Goal: Task Accomplishment & Management: Manage account settings

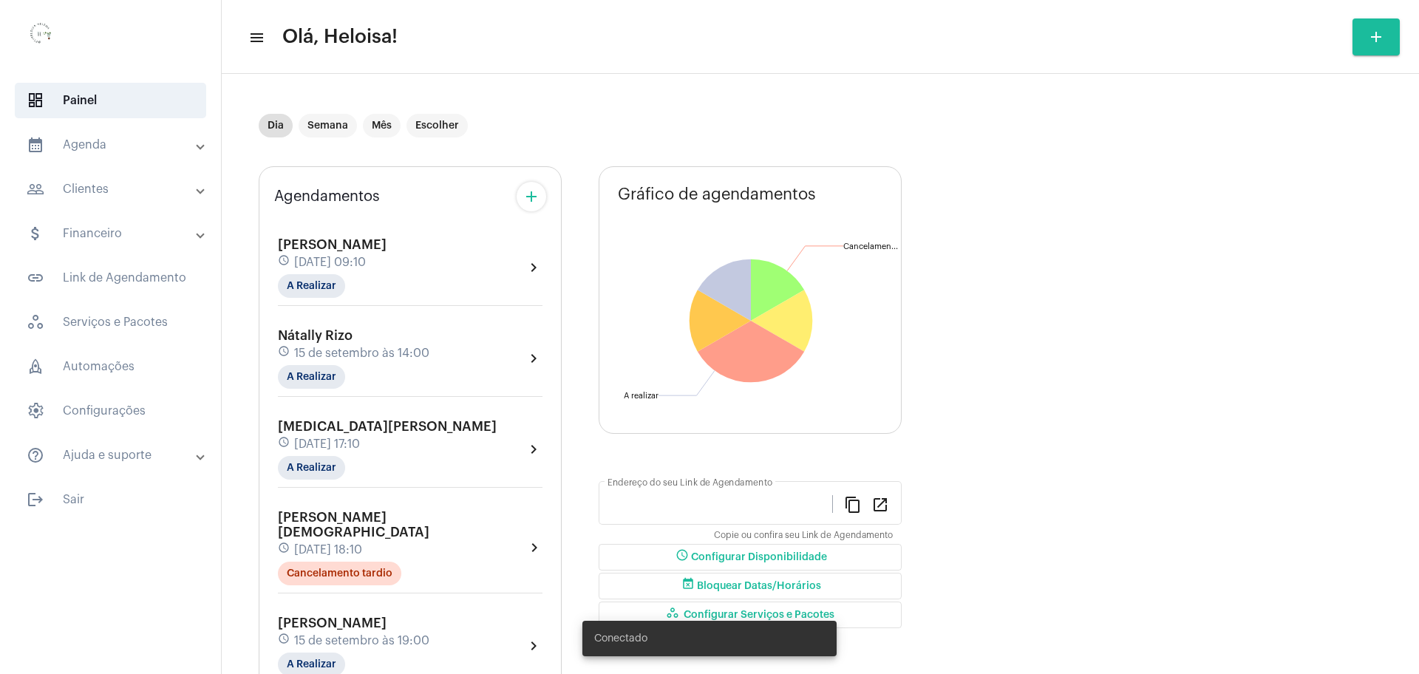
type input "[URL][DOMAIN_NAME]"
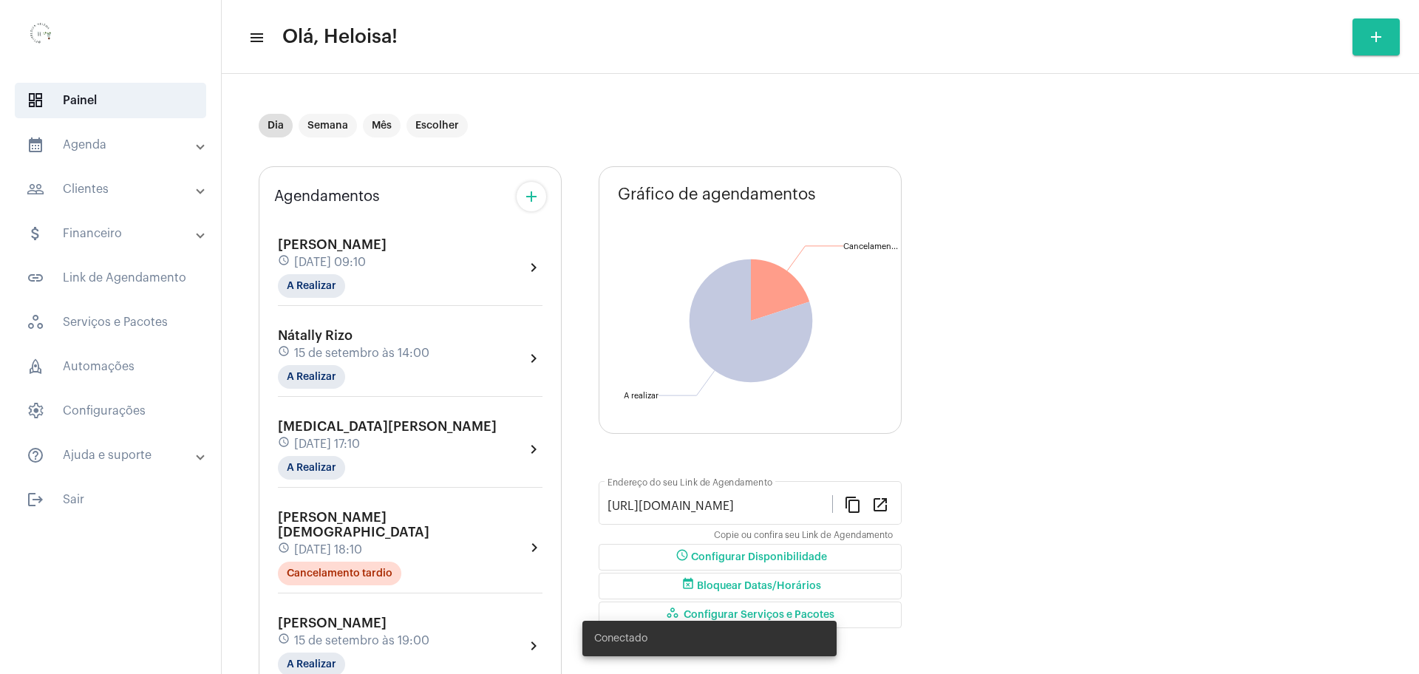
click at [353, 347] on div "schedule [DATE] 14:00" at bounding box center [354, 353] width 152 height 16
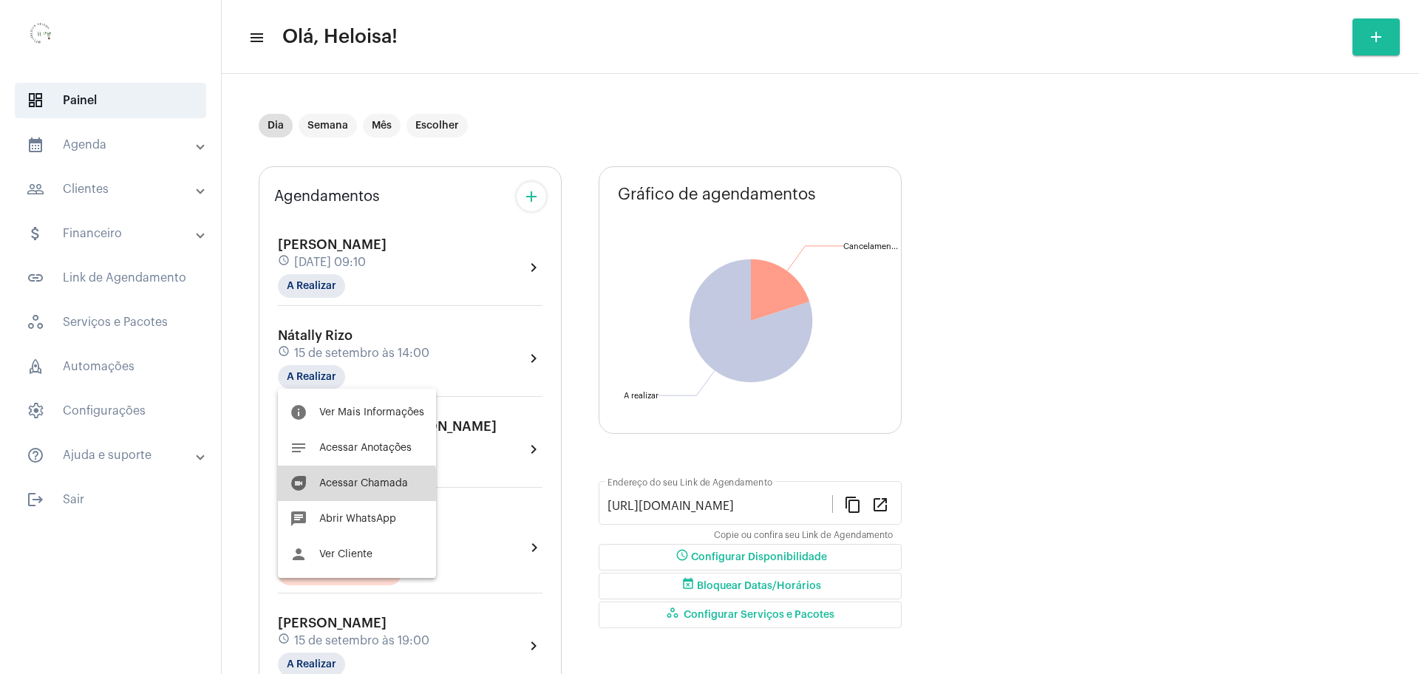
click at [356, 485] on span "Acessar Chamada" at bounding box center [363, 483] width 89 height 10
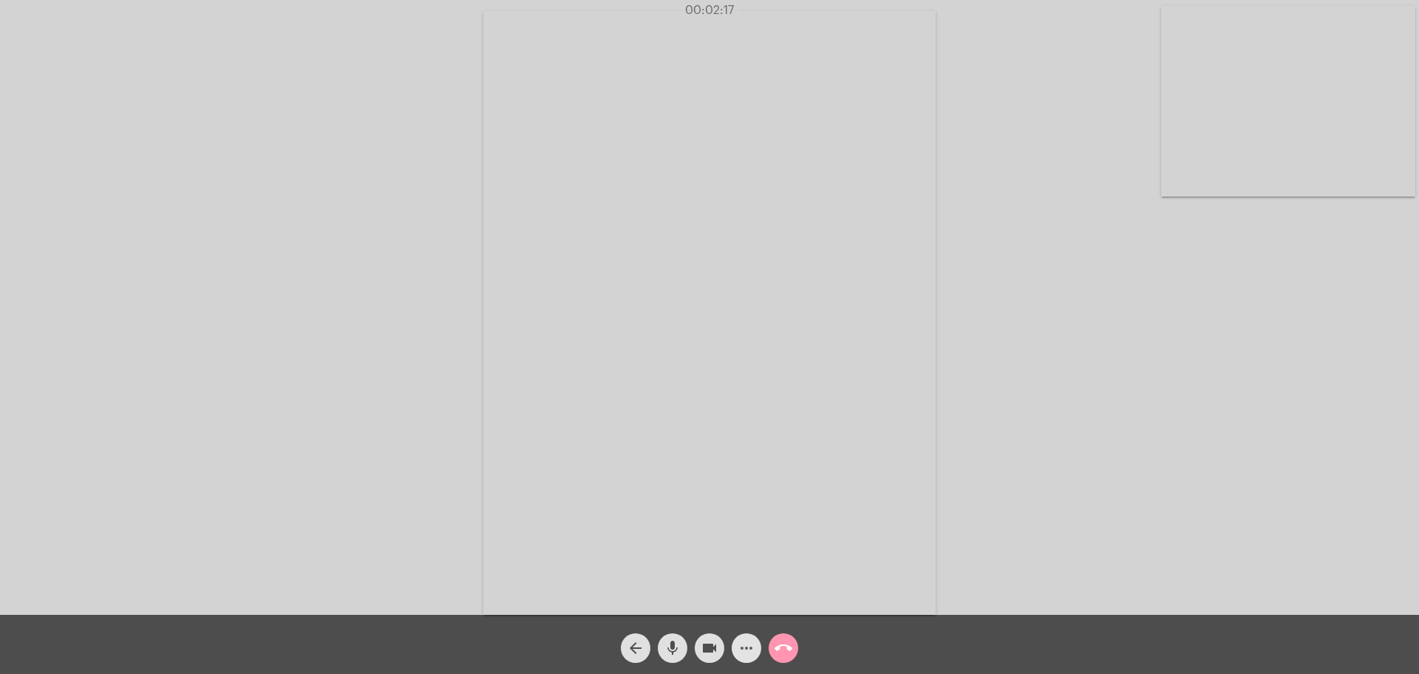
click at [750, 656] on mat-icon "more_horiz" at bounding box center [747, 648] width 18 height 18
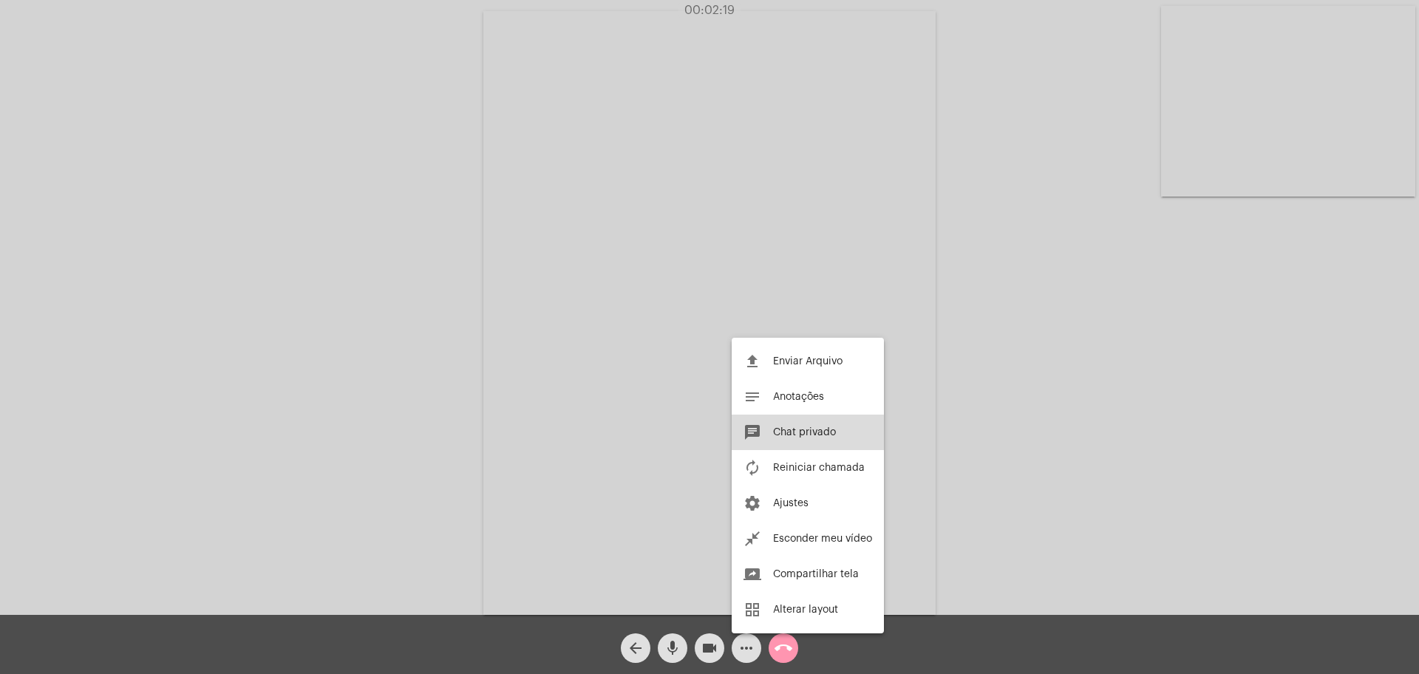
click at [800, 437] on span "Chat privado" at bounding box center [804, 432] width 63 height 10
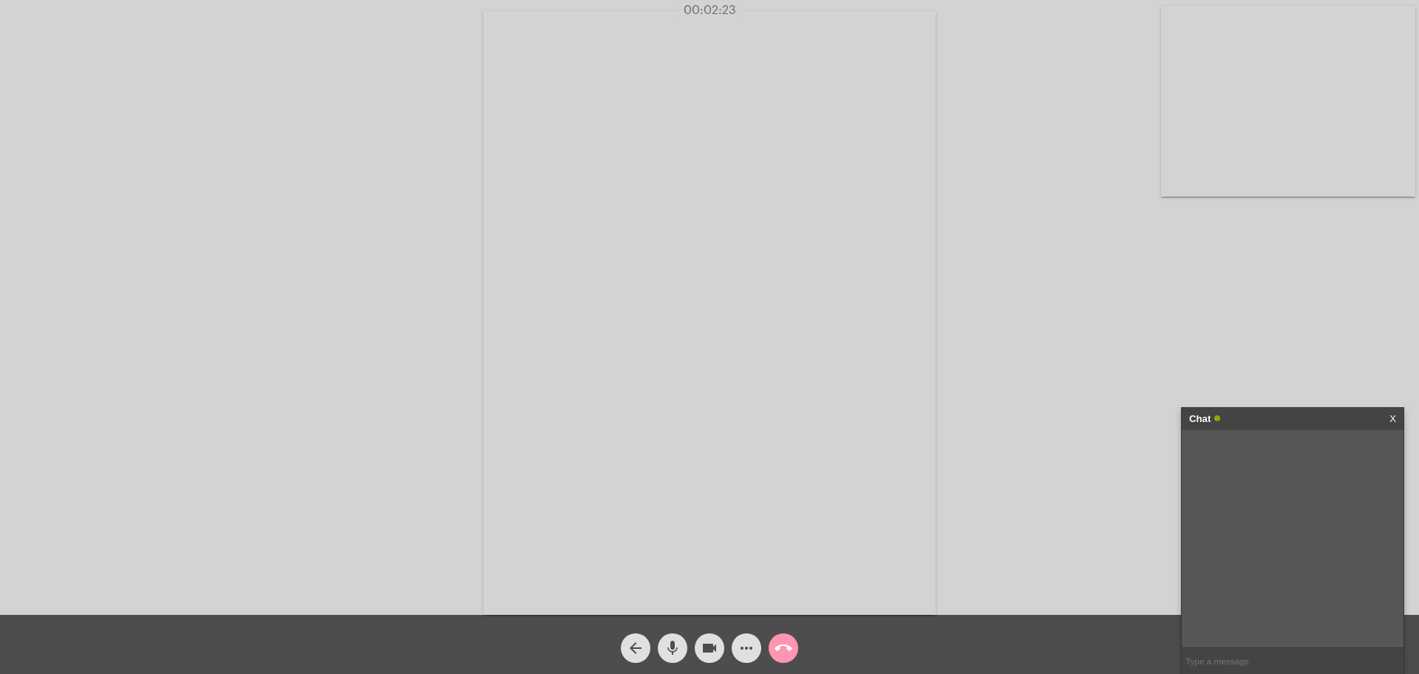
click at [812, 414] on link "X" at bounding box center [1393, 419] width 7 height 22
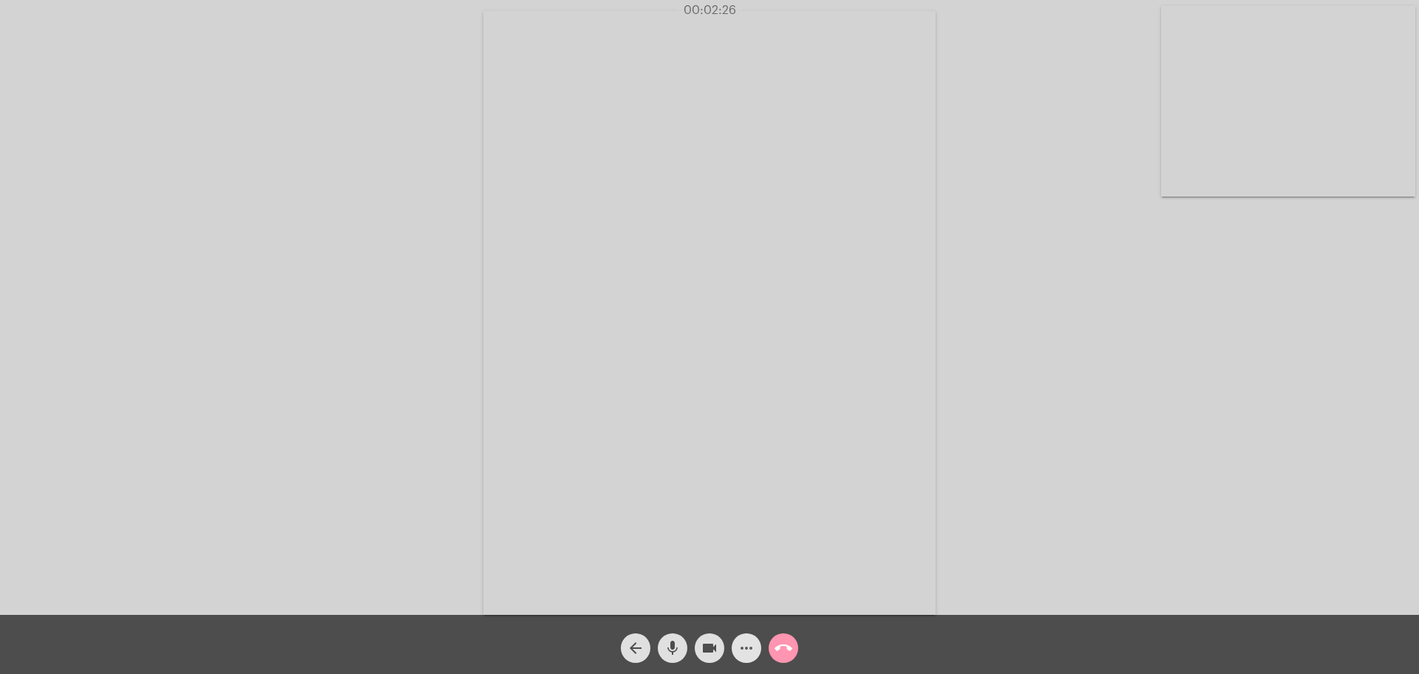
click at [753, 645] on mat-icon "more_horiz" at bounding box center [747, 648] width 18 height 18
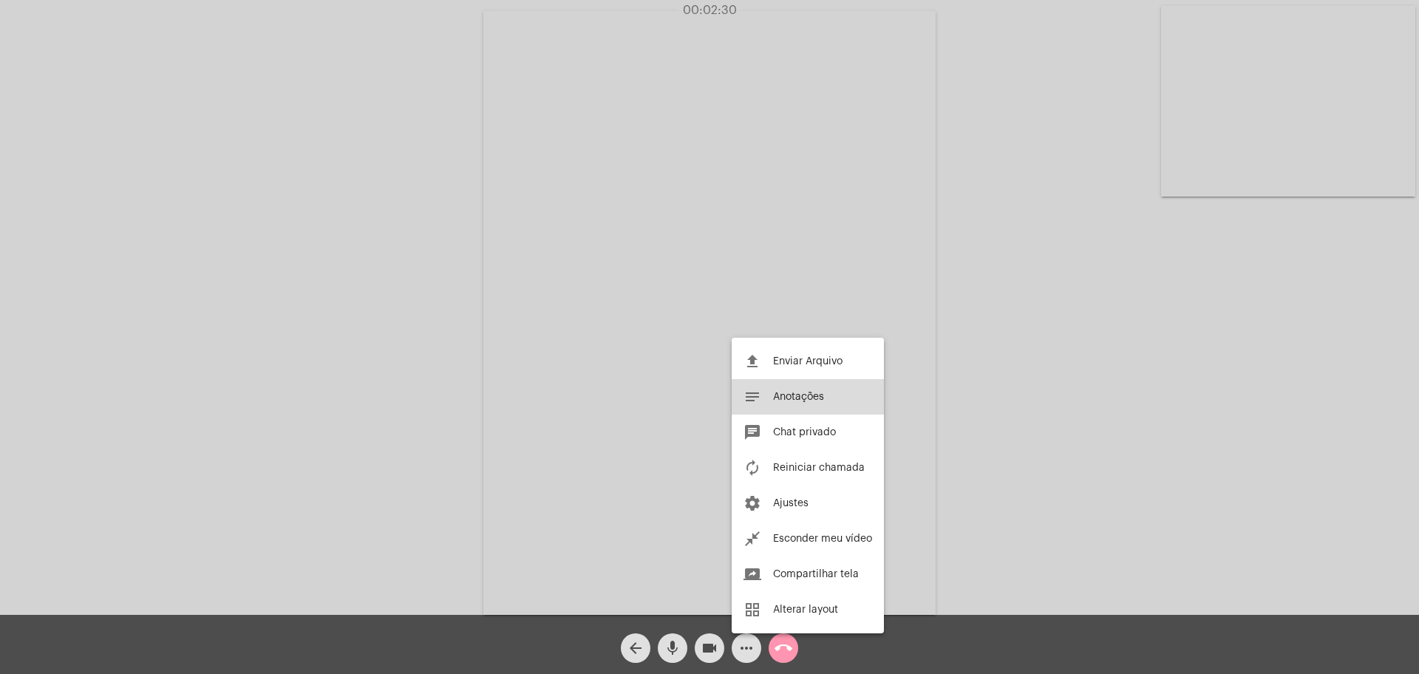
click at [792, 390] on button "notes Anotações" at bounding box center [808, 396] width 152 height 35
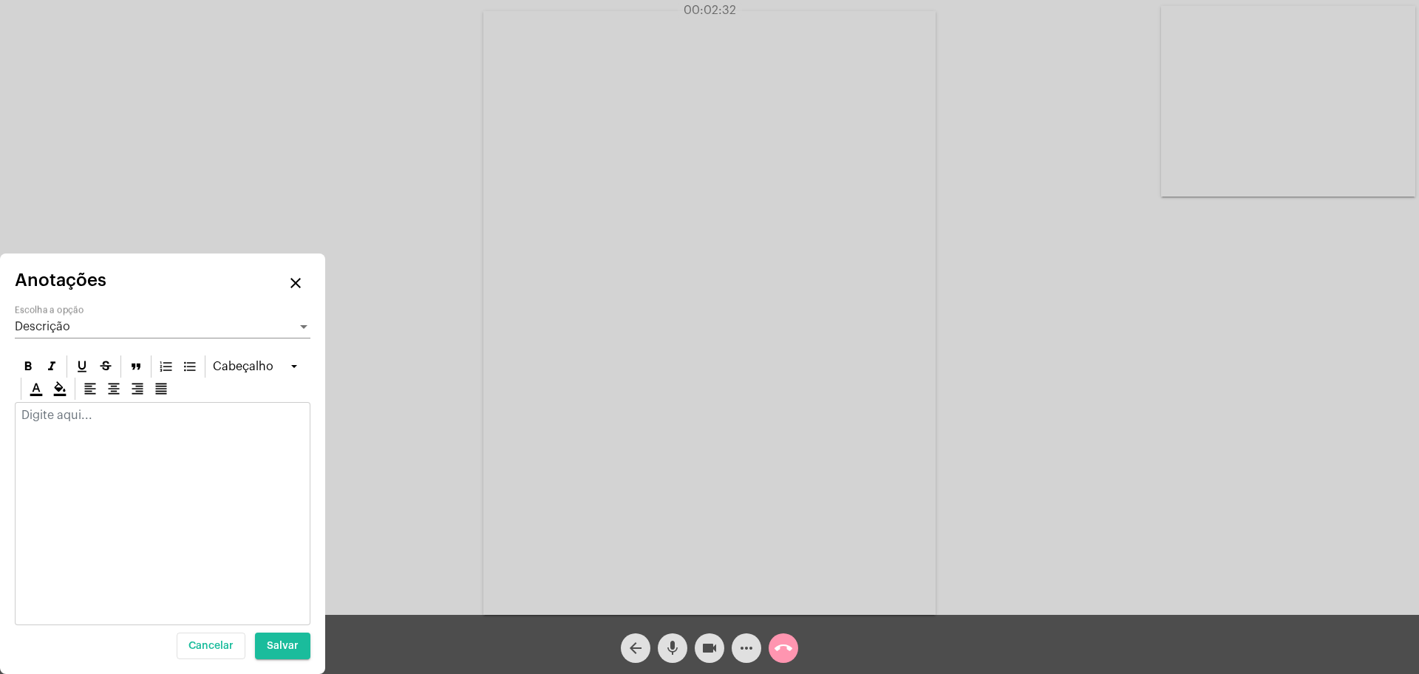
click at [255, 407] on div at bounding box center [163, 419] width 294 height 33
click at [222, 429] on div at bounding box center [163, 419] width 294 height 33
click at [676, 647] on mat-icon "mic" at bounding box center [673, 648] width 18 height 18
click at [125, 412] on p at bounding box center [162, 415] width 282 height 13
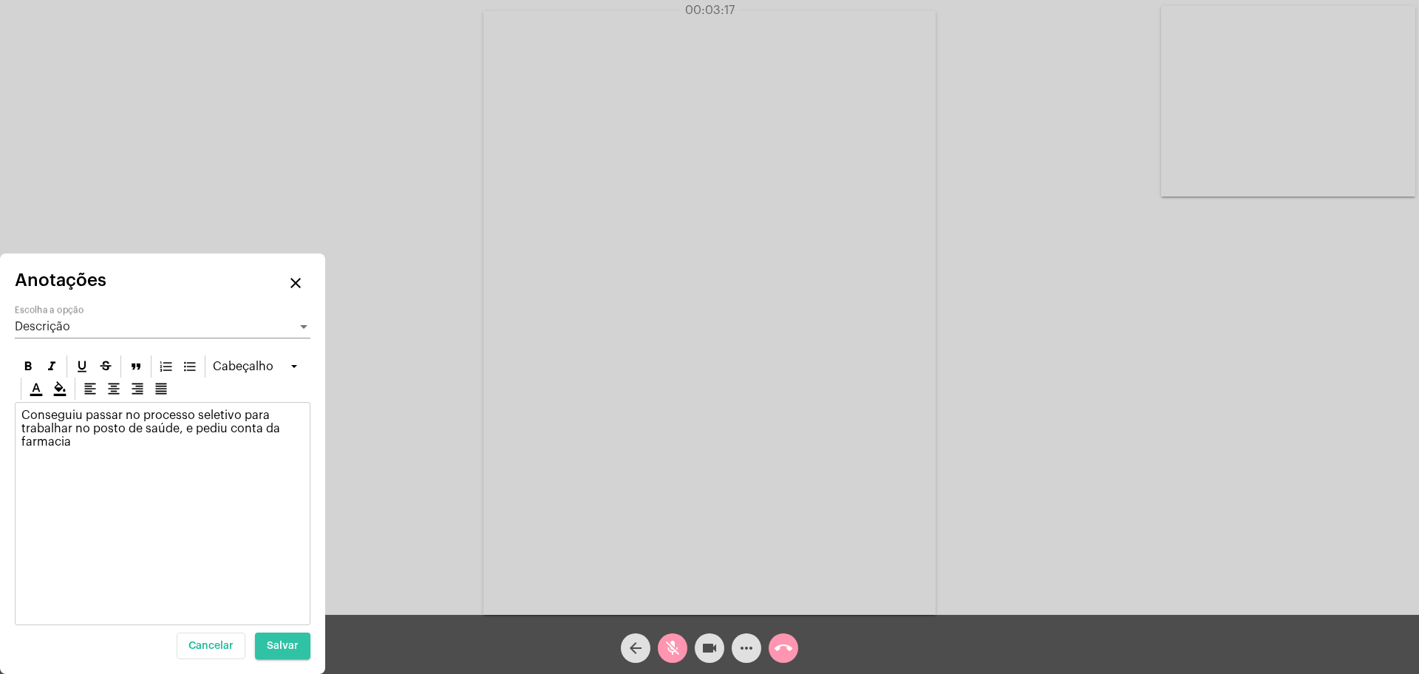
click at [289, 647] on span "Salvar" at bounding box center [283, 646] width 32 height 10
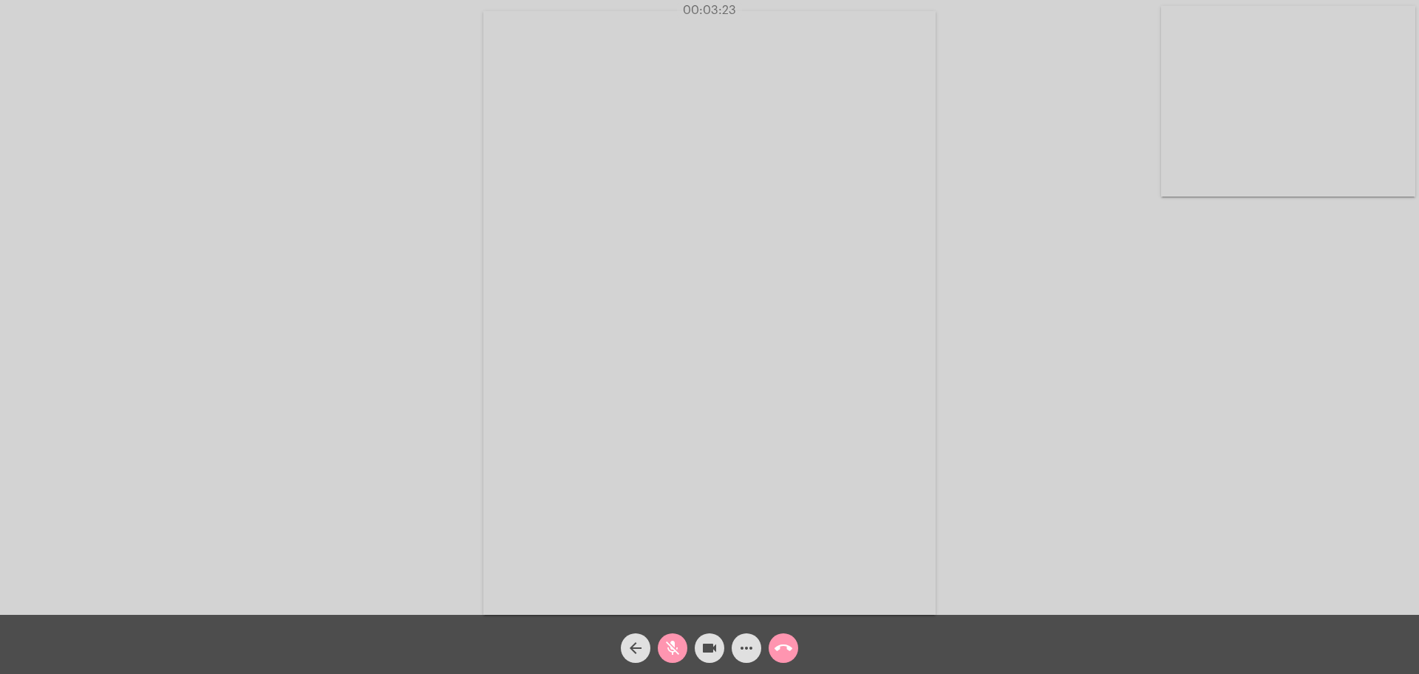
click at [667, 653] on mat-icon "mic_off" at bounding box center [673, 648] width 18 height 18
click at [667, 653] on mat-icon "mic" at bounding box center [673, 648] width 18 height 18
click at [749, 646] on mat-icon "more_horiz" at bounding box center [747, 648] width 18 height 18
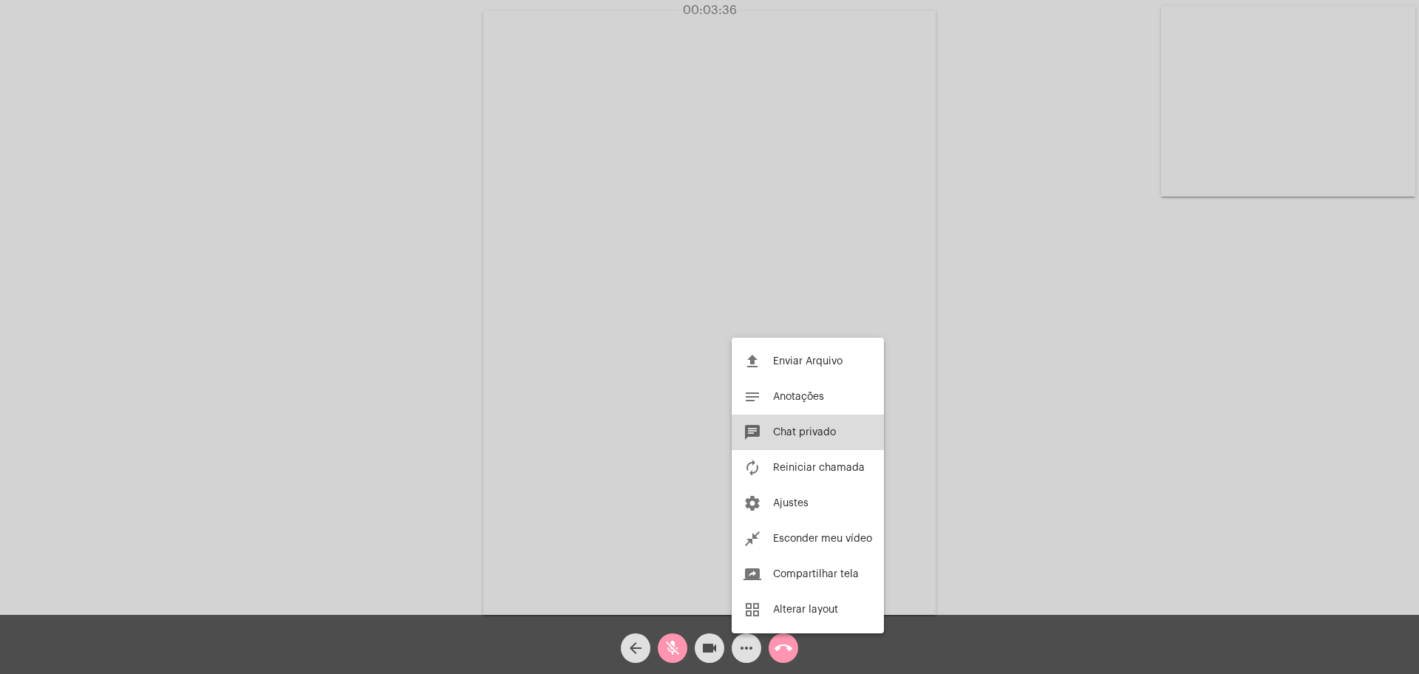
click at [812, 441] on button "chat Chat privado" at bounding box center [808, 432] width 152 height 35
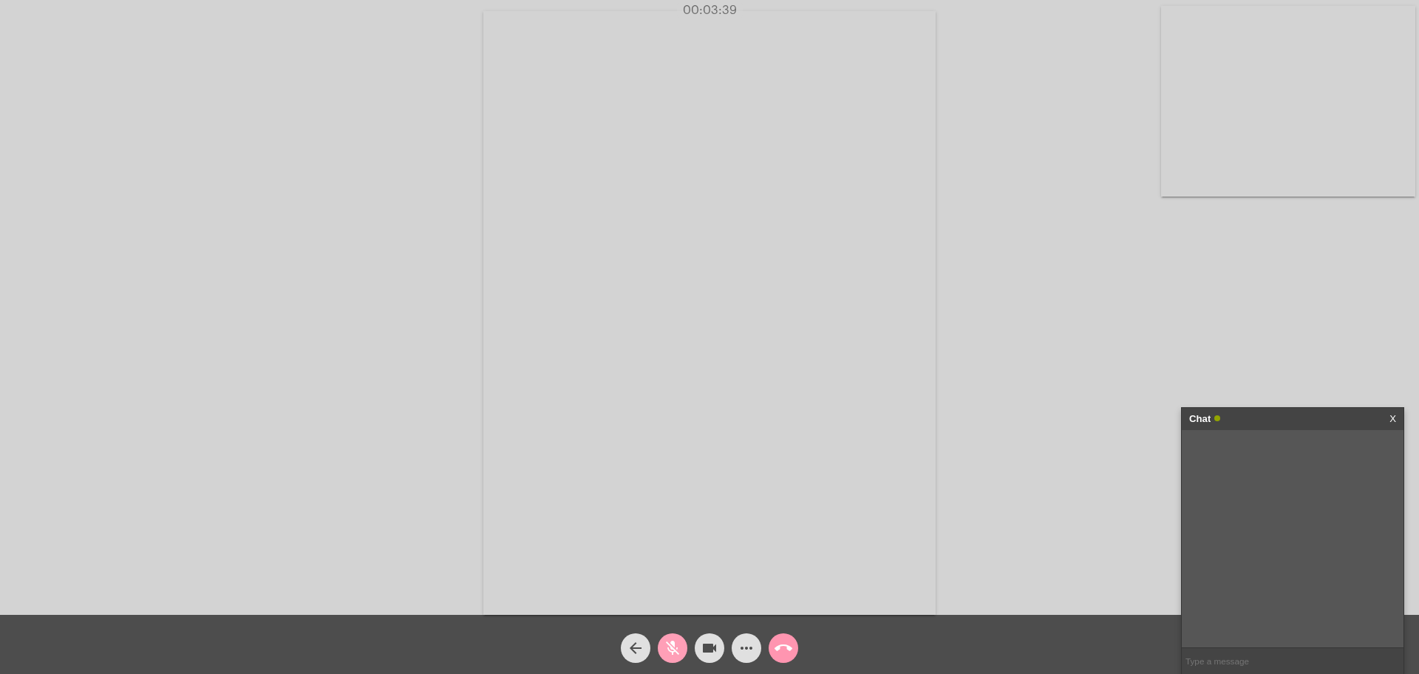
click at [671, 647] on mat-icon "mic_off" at bounding box center [673, 648] width 18 height 18
click at [812, 416] on div "Chat X" at bounding box center [1293, 419] width 222 height 22
click at [812, 416] on link "X" at bounding box center [1393, 419] width 7 height 22
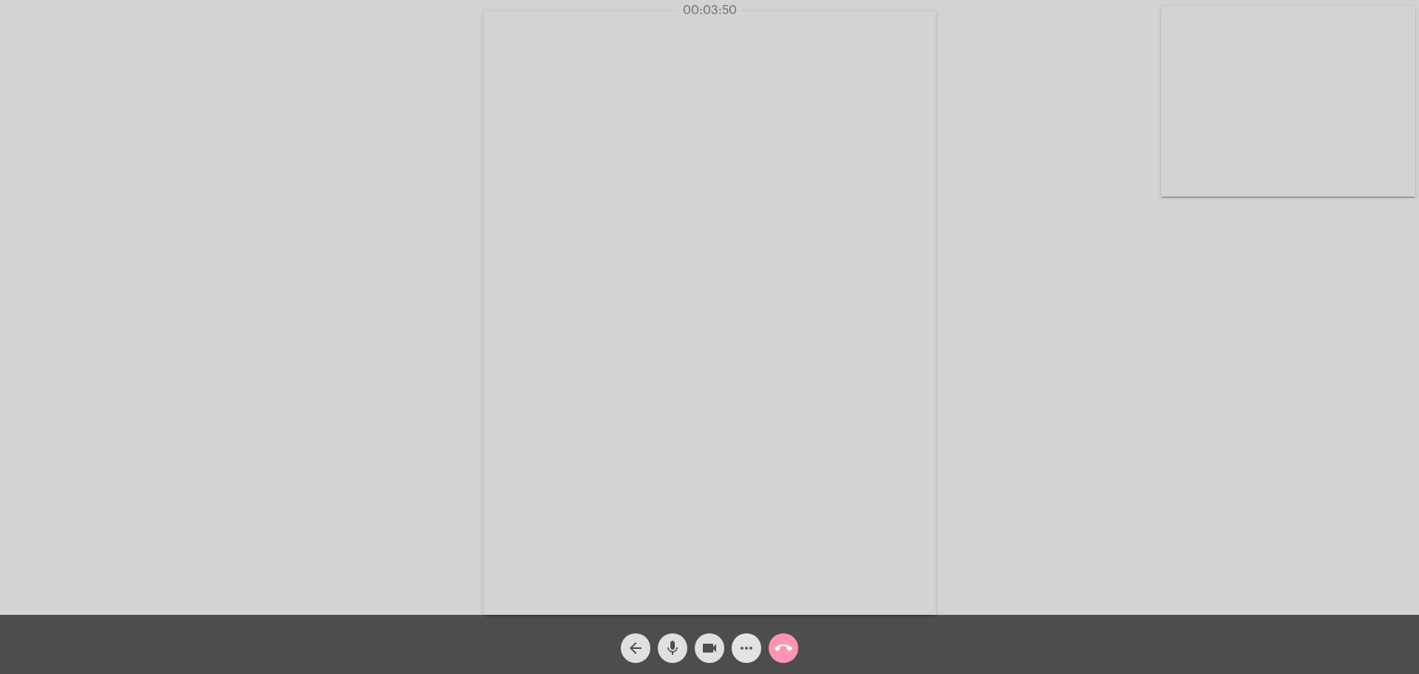
click at [745, 641] on mat-icon "more_horiz" at bounding box center [747, 648] width 18 height 18
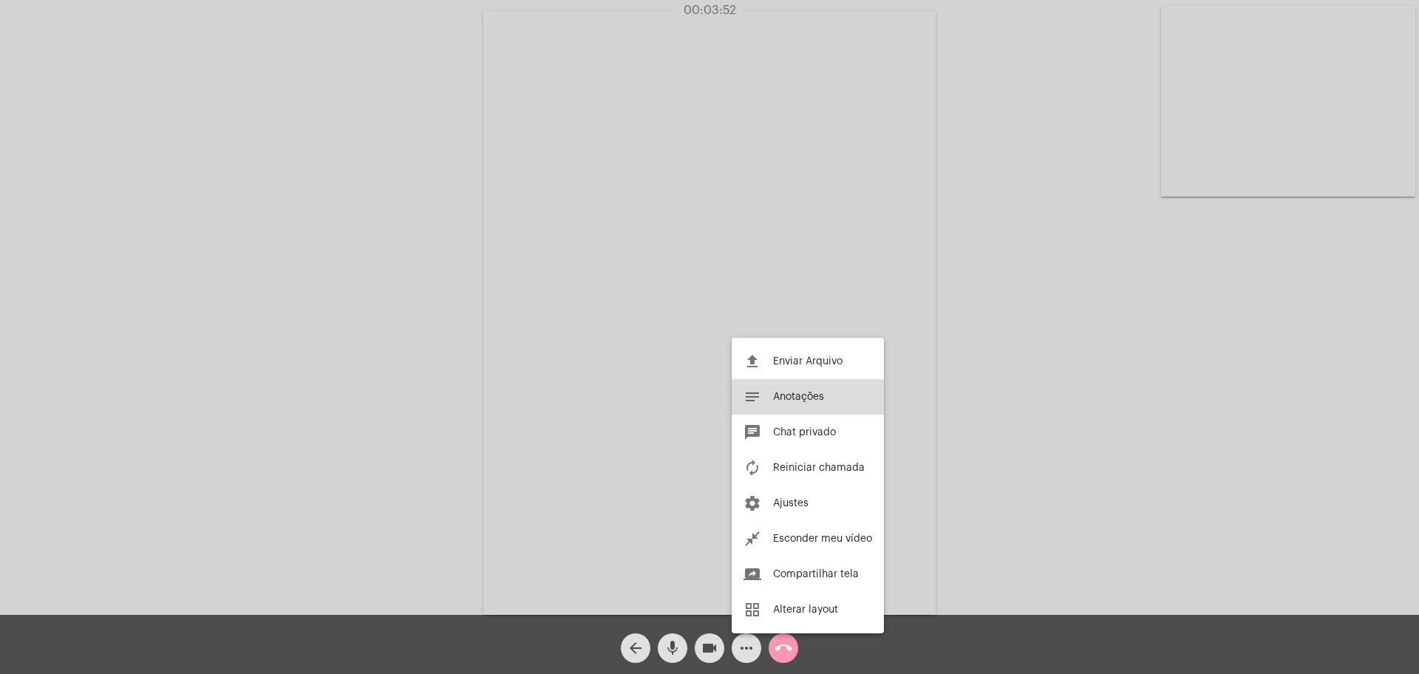
click at [783, 402] on button "notes Anotações" at bounding box center [808, 396] width 152 height 35
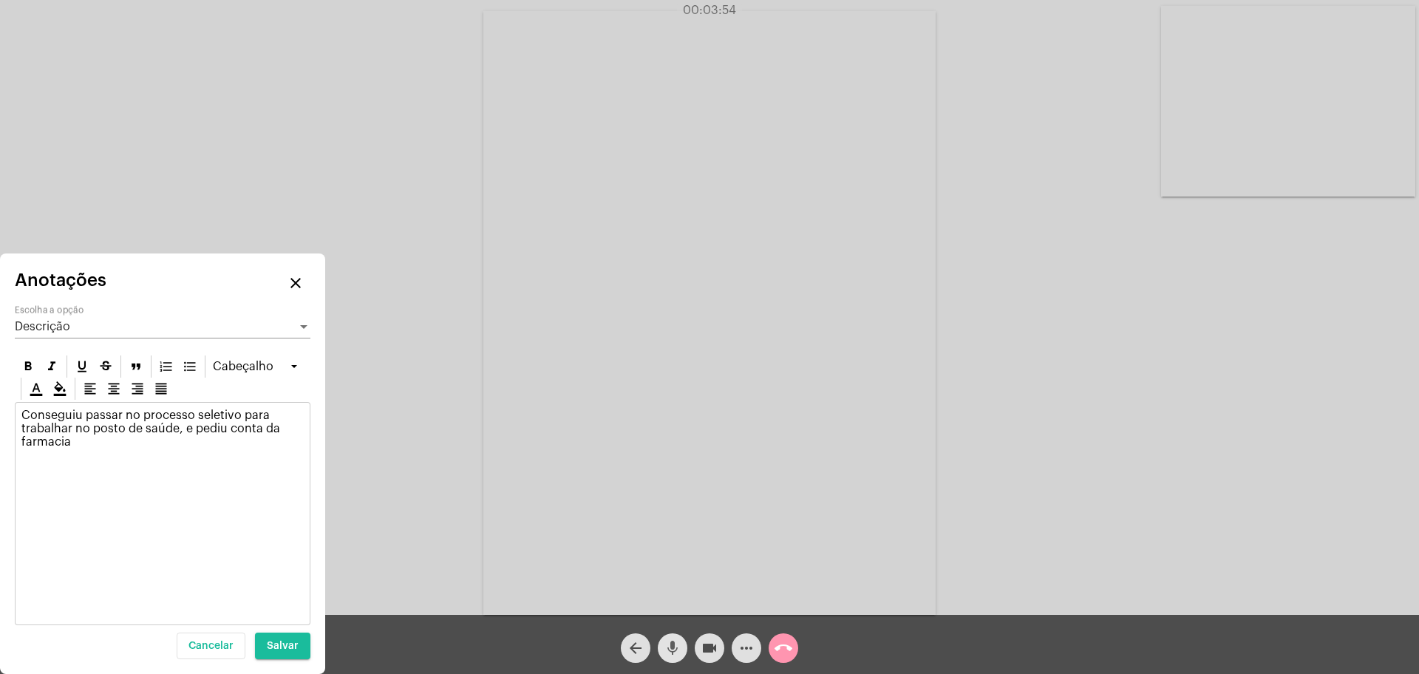
click at [673, 641] on mat-icon "mic" at bounding box center [673, 648] width 18 height 18
click at [670, 642] on mat-icon "mic_off" at bounding box center [673, 648] width 18 height 18
click at [677, 645] on mat-icon "mic" at bounding box center [673, 648] width 18 height 18
click at [675, 646] on mat-icon "mic_off" at bounding box center [673, 648] width 18 height 18
click at [675, 646] on mat-icon "mic" at bounding box center [673, 648] width 18 height 18
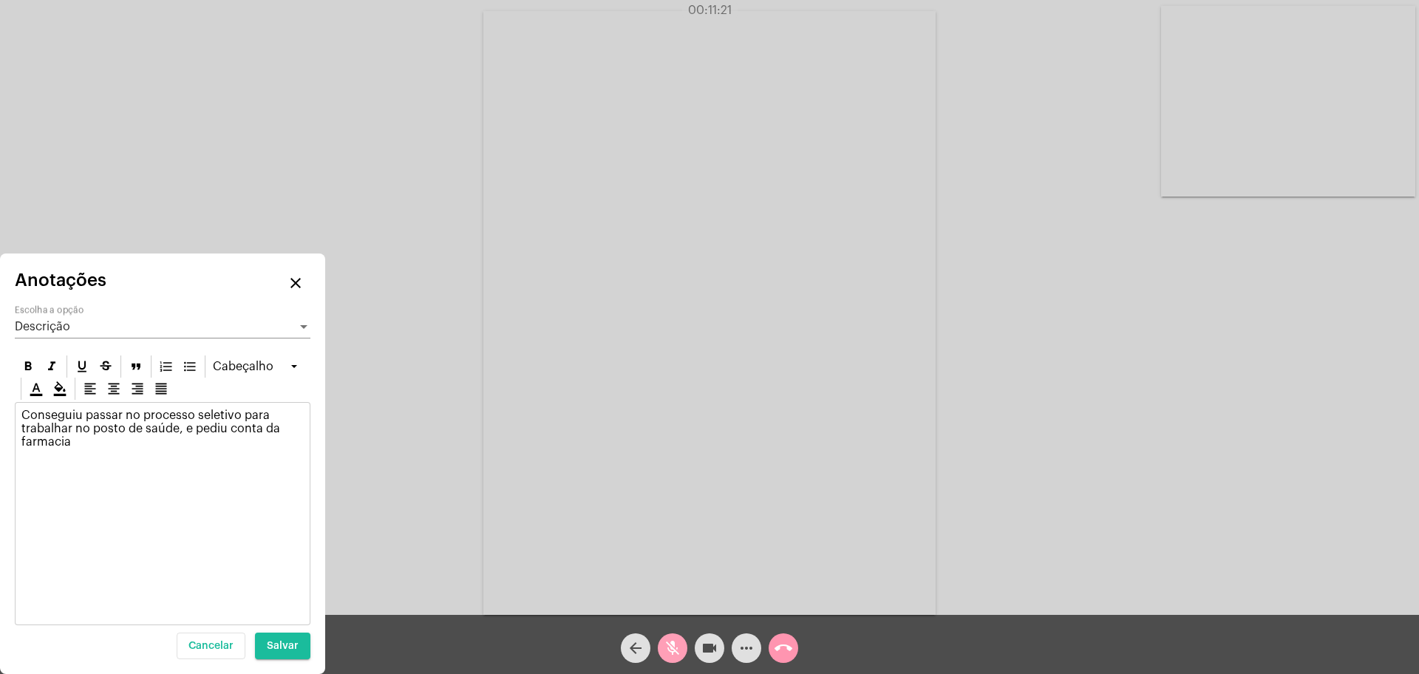
click at [675, 646] on mat-icon "mic_off" at bounding box center [673, 648] width 18 height 18
click at [675, 646] on mat-icon "mic" at bounding box center [673, 648] width 18 height 18
click at [675, 646] on mat-icon "mic_off" at bounding box center [673, 648] width 18 height 18
click at [675, 646] on mat-icon "mic" at bounding box center [673, 648] width 18 height 18
click at [675, 646] on mat-icon "mic_off" at bounding box center [673, 648] width 18 height 18
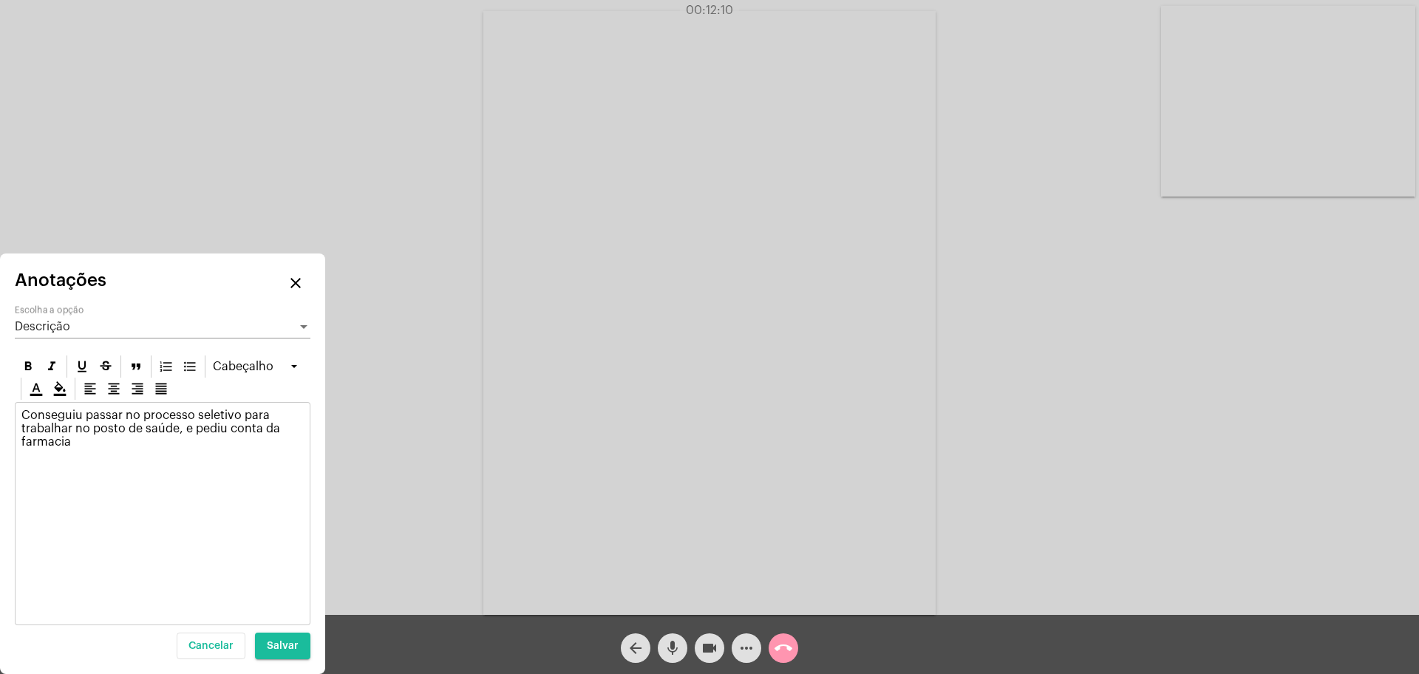
click at [658, 633] on button "mic" at bounding box center [673, 648] width 30 height 30
click at [675, 646] on mat-icon "mic_off" at bounding box center [673, 648] width 18 height 18
click at [675, 646] on mat-icon "mic" at bounding box center [673, 648] width 18 height 18
click at [675, 646] on mat-icon "mic_off" at bounding box center [673, 648] width 18 height 18
click at [658, 633] on button "mic" at bounding box center [673, 648] width 30 height 30
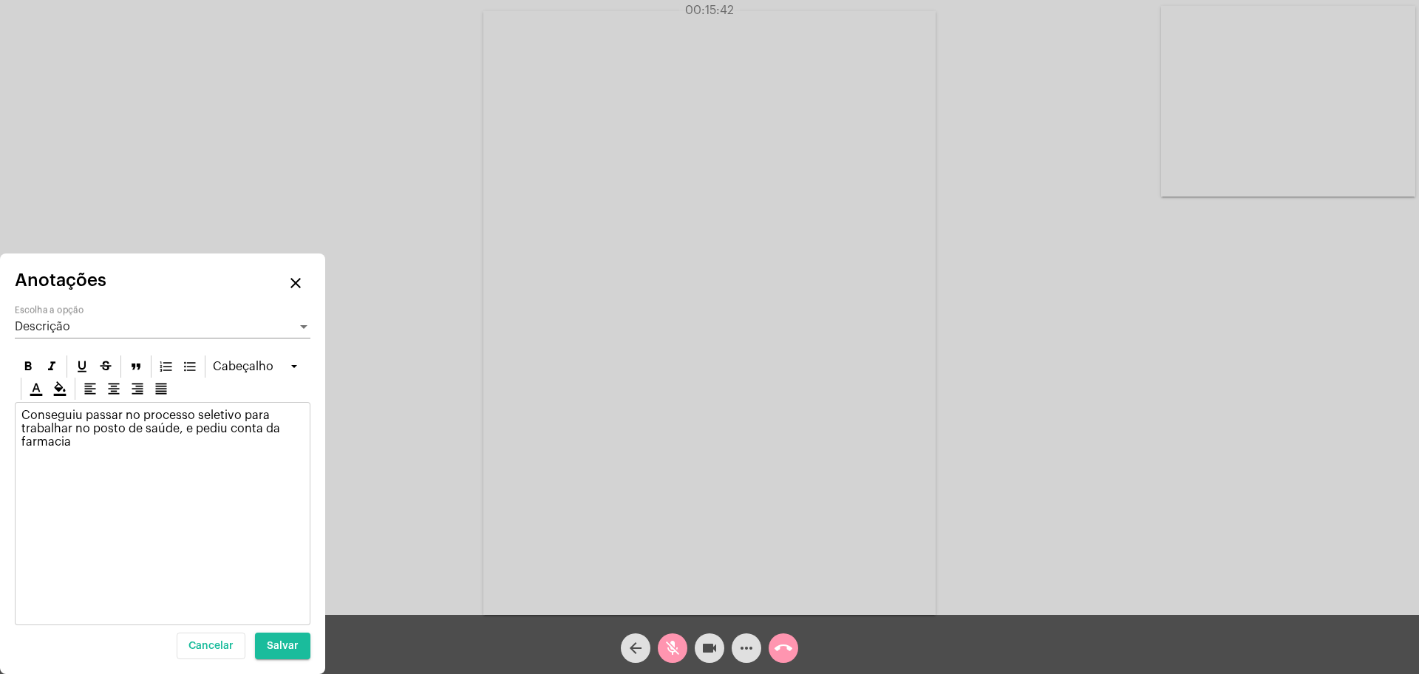
click at [658, 633] on button "mic_off" at bounding box center [673, 648] width 30 height 30
click at [658, 633] on button "mic" at bounding box center [673, 648] width 30 height 30
click at [658, 633] on button "mic_off" at bounding box center [673, 648] width 30 height 30
click at [658, 633] on button "mic" at bounding box center [673, 648] width 30 height 30
click at [658, 633] on button "mic_off" at bounding box center [673, 648] width 30 height 30
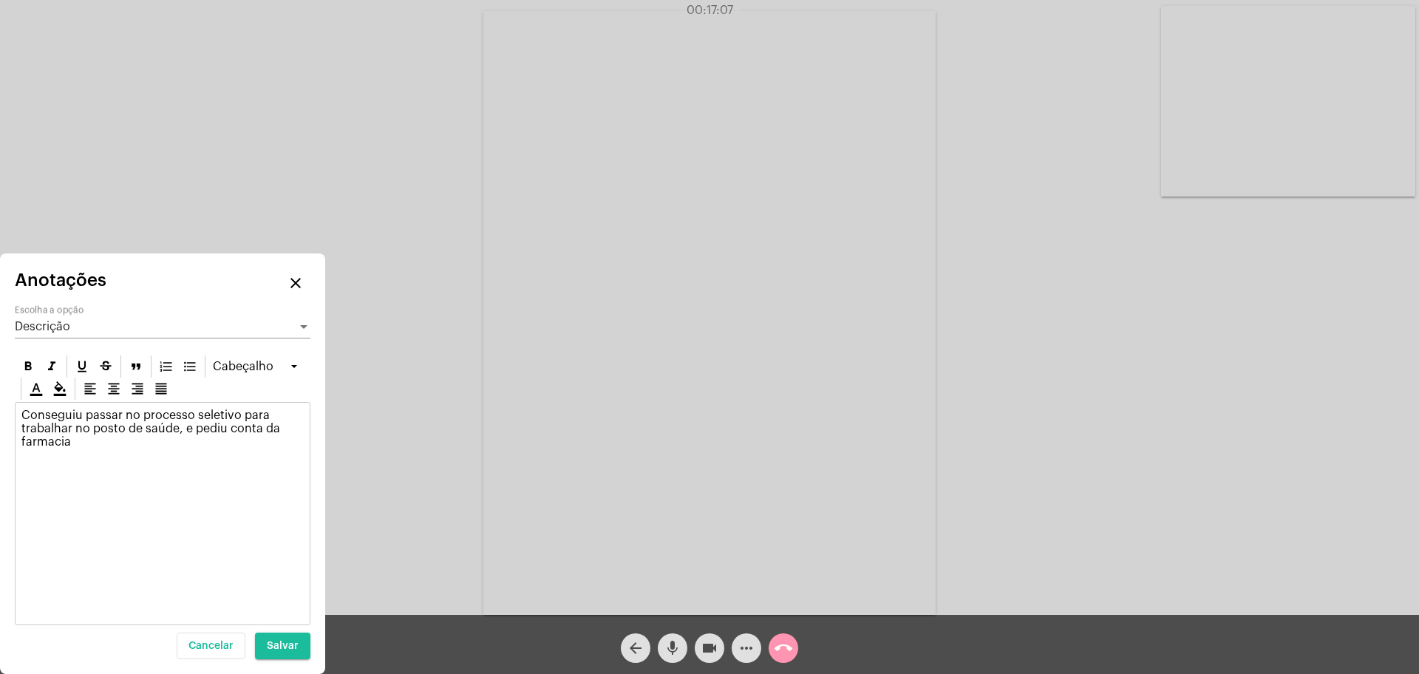
click at [658, 633] on button "mic" at bounding box center [673, 648] width 30 height 30
click at [658, 633] on button "mic_off" at bounding box center [673, 648] width 30 height 30
click at [665, 650] on mat-icon "mic" at bounding box center [673, 648] width 18 height 18
click at [146, 443] on p "Conseguiu passar no processo seletivo para trabalhar no posto de saúde, e pediu…" at bounding box center [162, 429] width 282 height 40
click at [670, 649] on mat-icon "mic_off" at bounding box center [673, 648] width 18 height 18
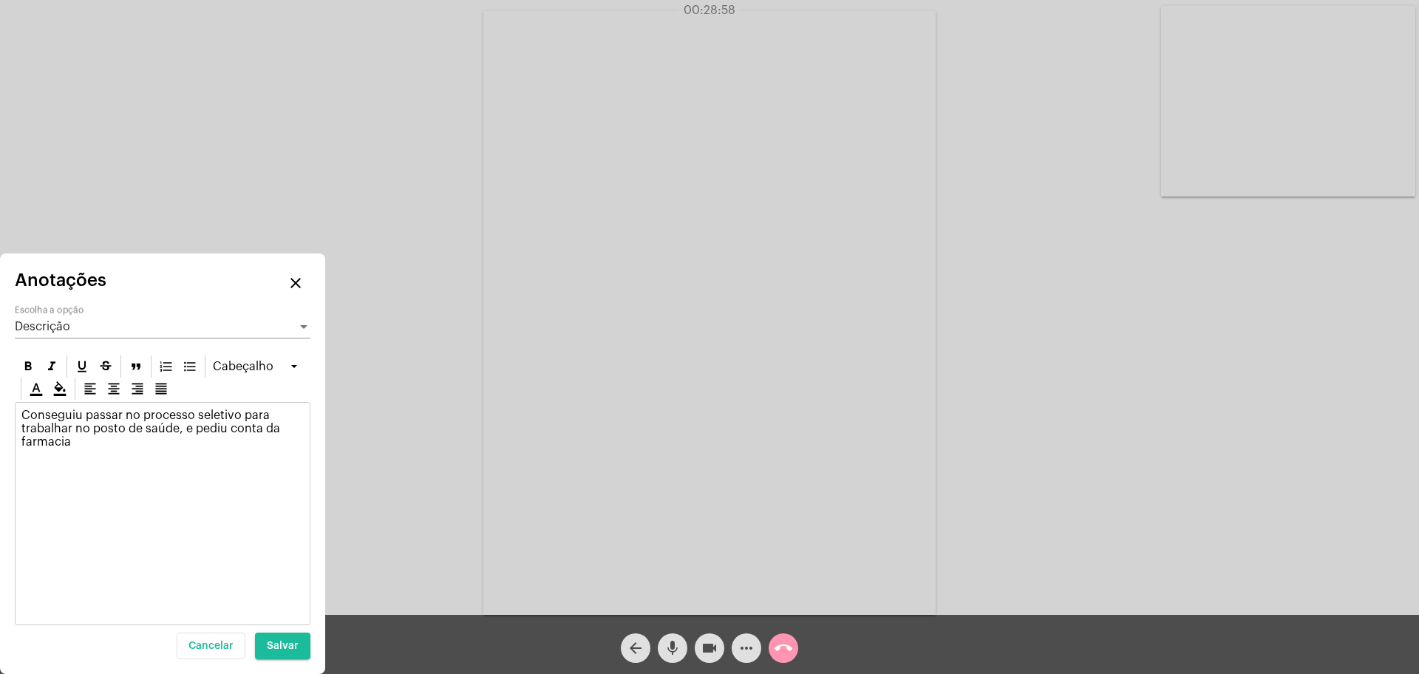
click at [637, 517] on video at bounding box center [709, 313] width 452 height 604
click at [445, 260] on video at bounding box center [319, 312] width 452 height 604
click at [667, 654] on mat-icon "mic" at bounding box center [673, 648] width 18 height 18
click at [203, 447] on p "Conseguiu passar no processo seletivo para trabalhar no posto de saúde, e pediu…" at bounding box center [162, 429] width 282 height 40
click at [675, 642] on mat-icon "mic_off" at bounding box center [673, 648] width 18 height 18
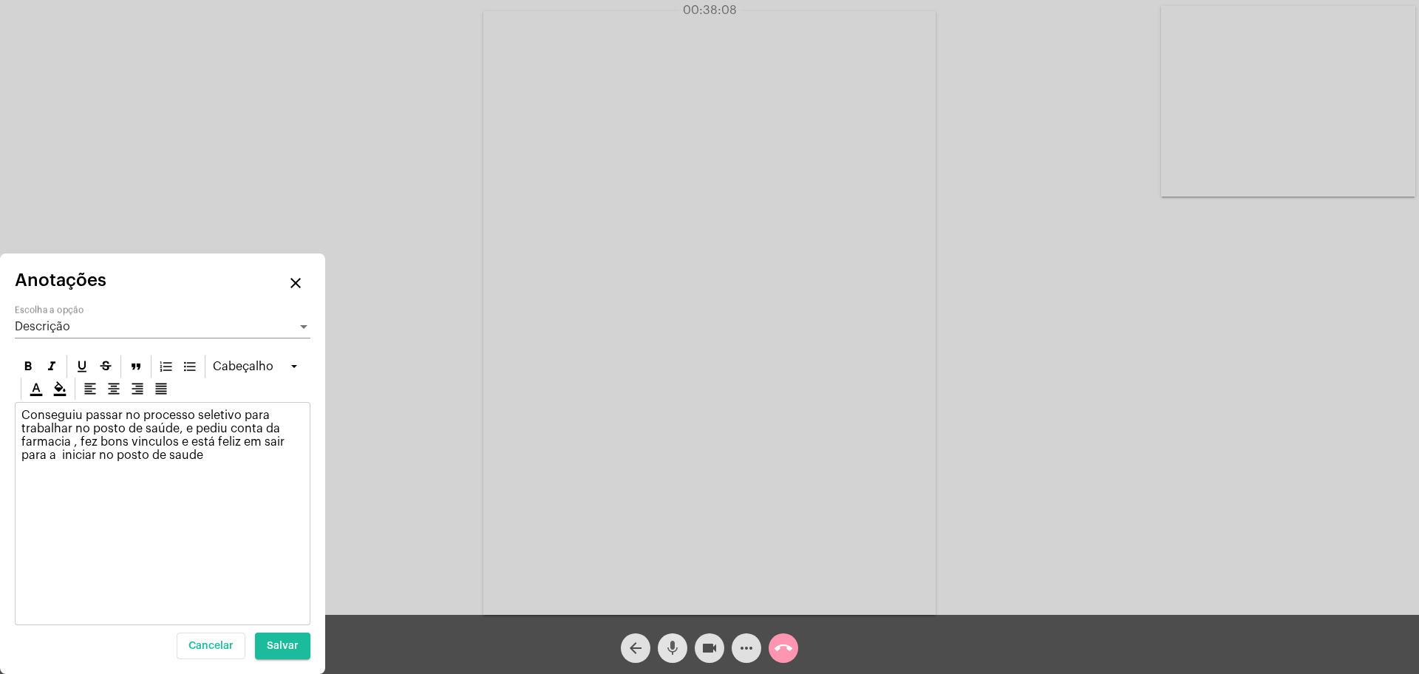
click at [668, 653] on mat-icon "mic" at bounding box center [673, 648] width 18 height 18
click at [213, 455] on p "Conseguiu passar no processo seletivo para trabalhar no posto de saúde, e pediu…" at bounding box center [162, 435] width 282 height 53
click at [284, 644] on span "Salvar" at bounding box center [283, 646] width 32 height 10
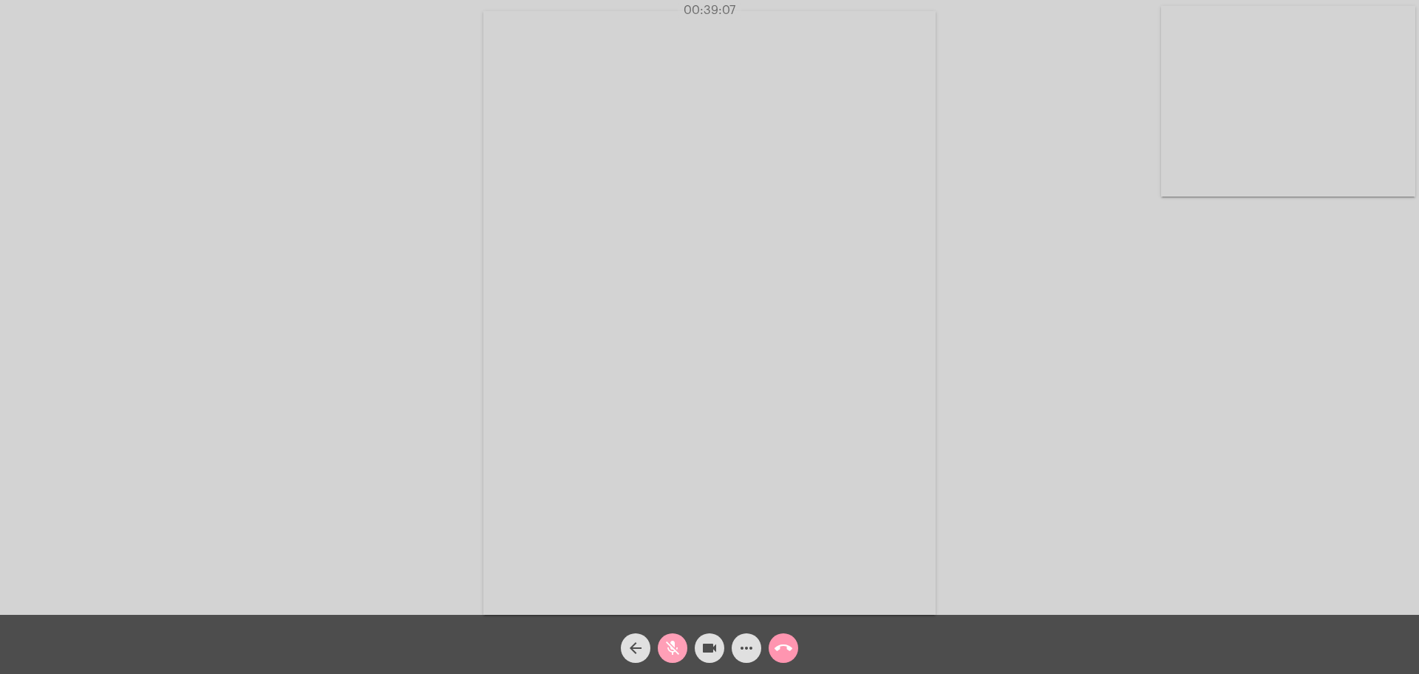
click at [671, 648] on mat-icon "mic_off" at bounding box center [673, 648] width 18 height 18
click at [311, 358] on div "Acessando Câmera e Microfone..." at bounding box center [709, 311] width 1416 height 615
click at [778, 658] on span "call_end" at bounding box center [784, 648] width 18 height 30
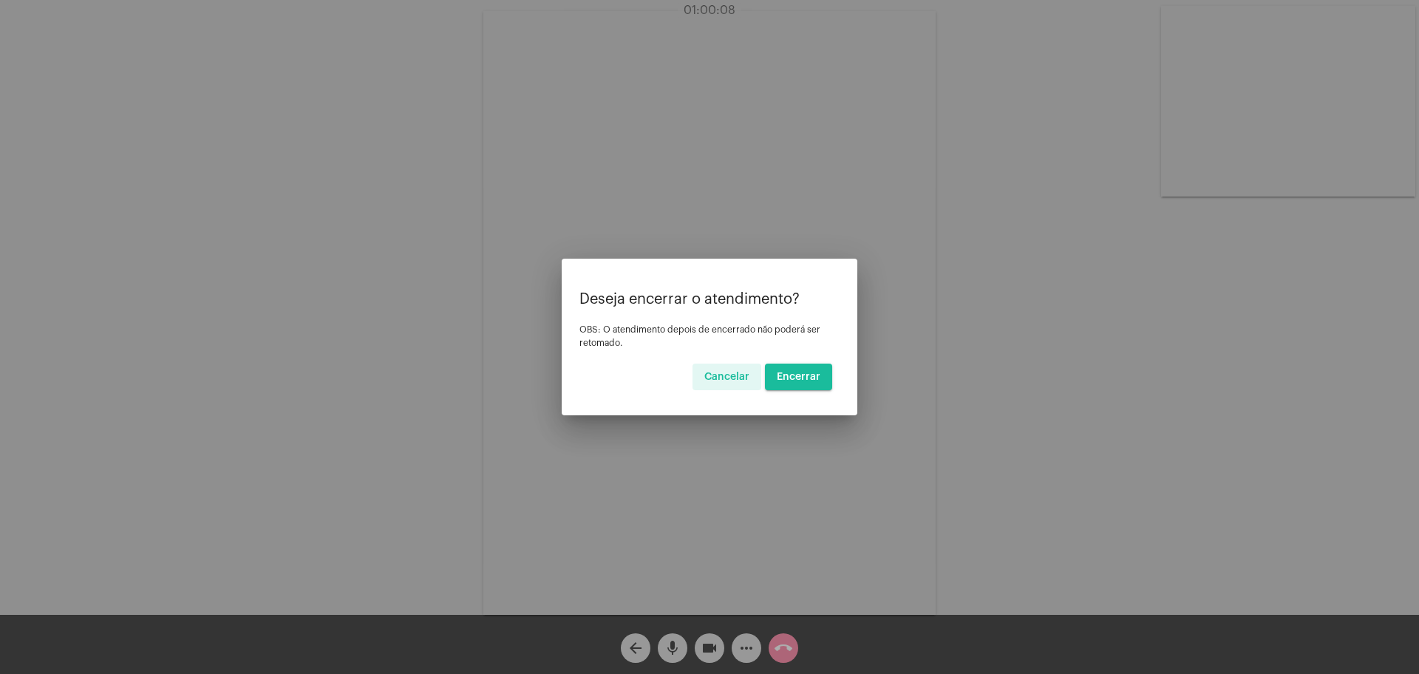
click at [778, 381] on span "Encerrar" at bounding box center [799, 377] width 44 height 10
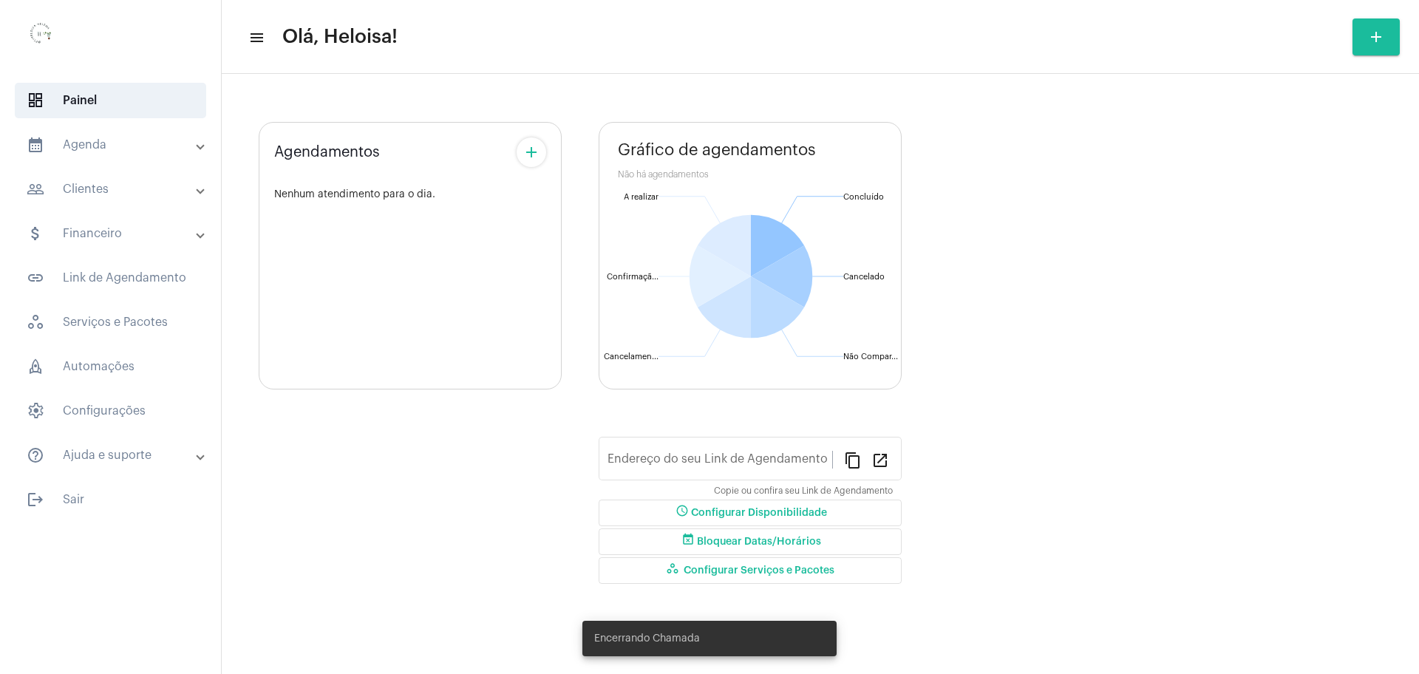
type input "[URL][DOMAIN_NAME]"
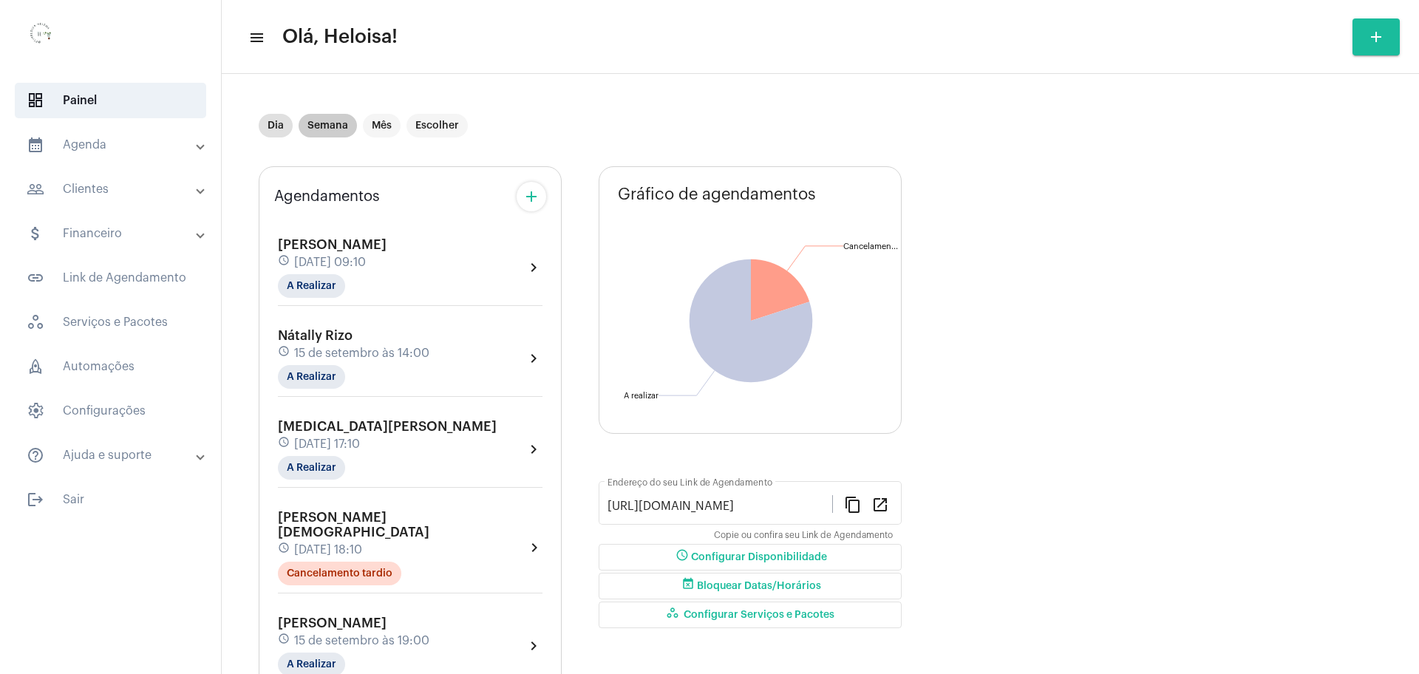
click at [319, 132] on mat-chip "Semana" at bounding box center [328, 126] width 58 height 24
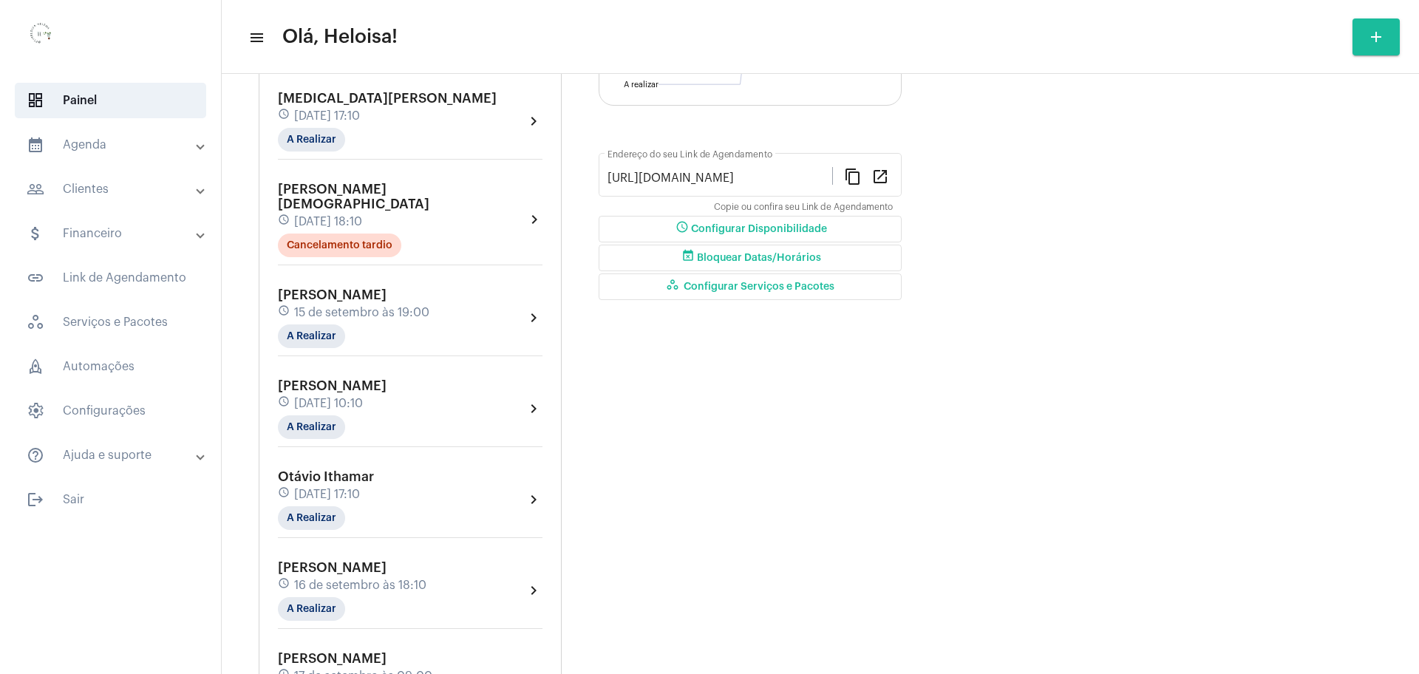
scroll to position [370, 0]
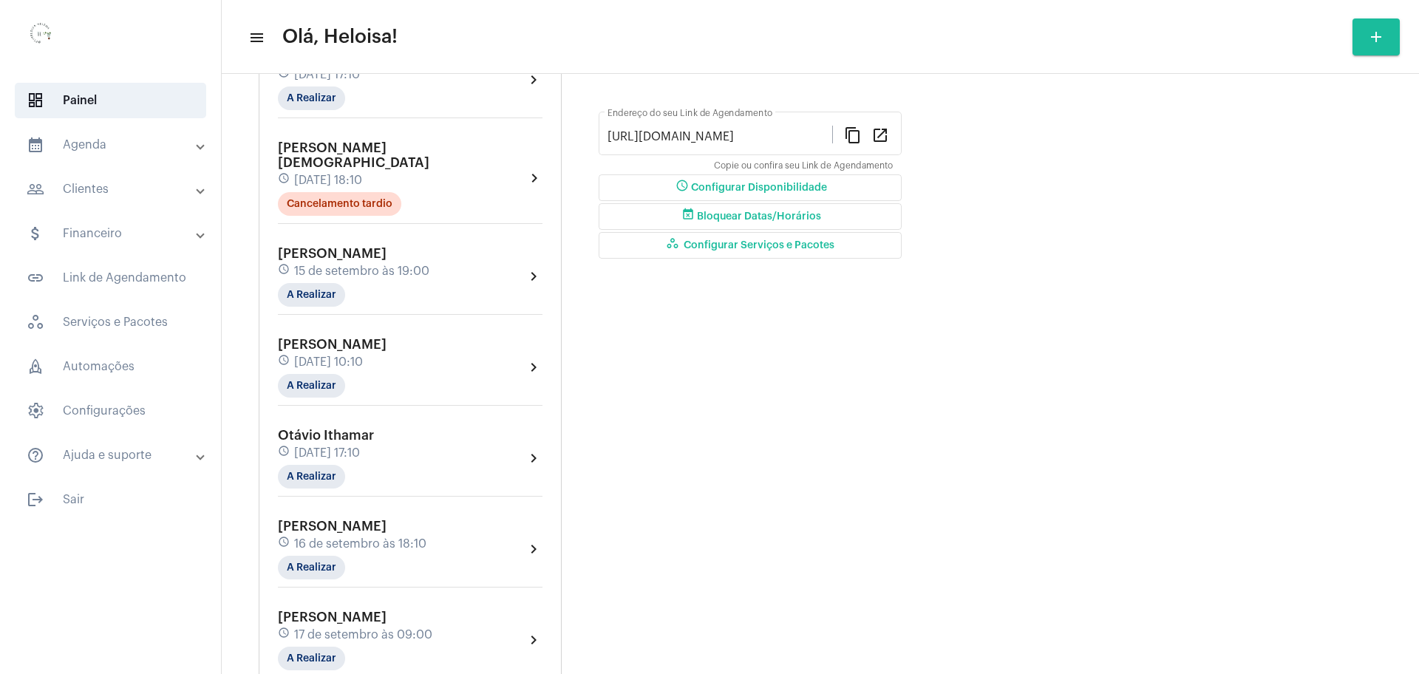
click at [335, 446] on span "[DATE] 17:10" at bounding box center [327, 452] width 66 height 13
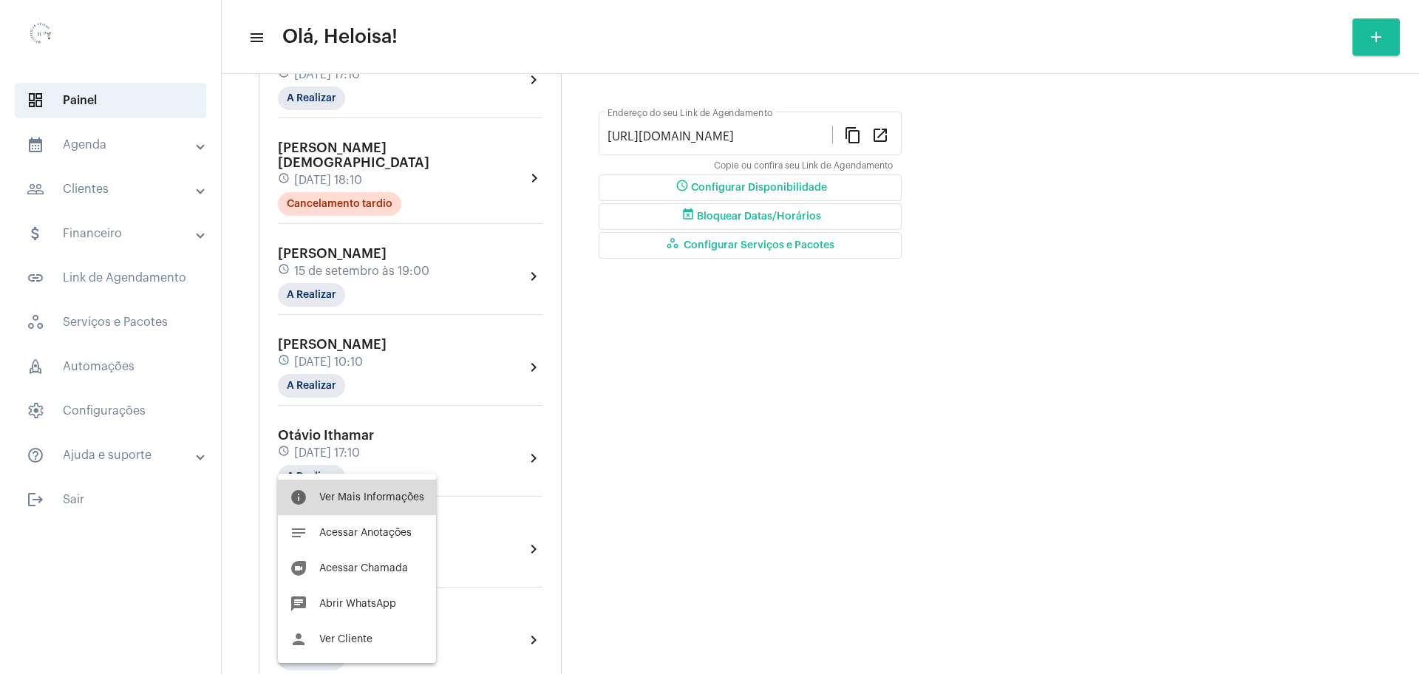
click at [381, 495] on span "Ver Mais Informações" at bounding box center [371, 497] width 105 height 10
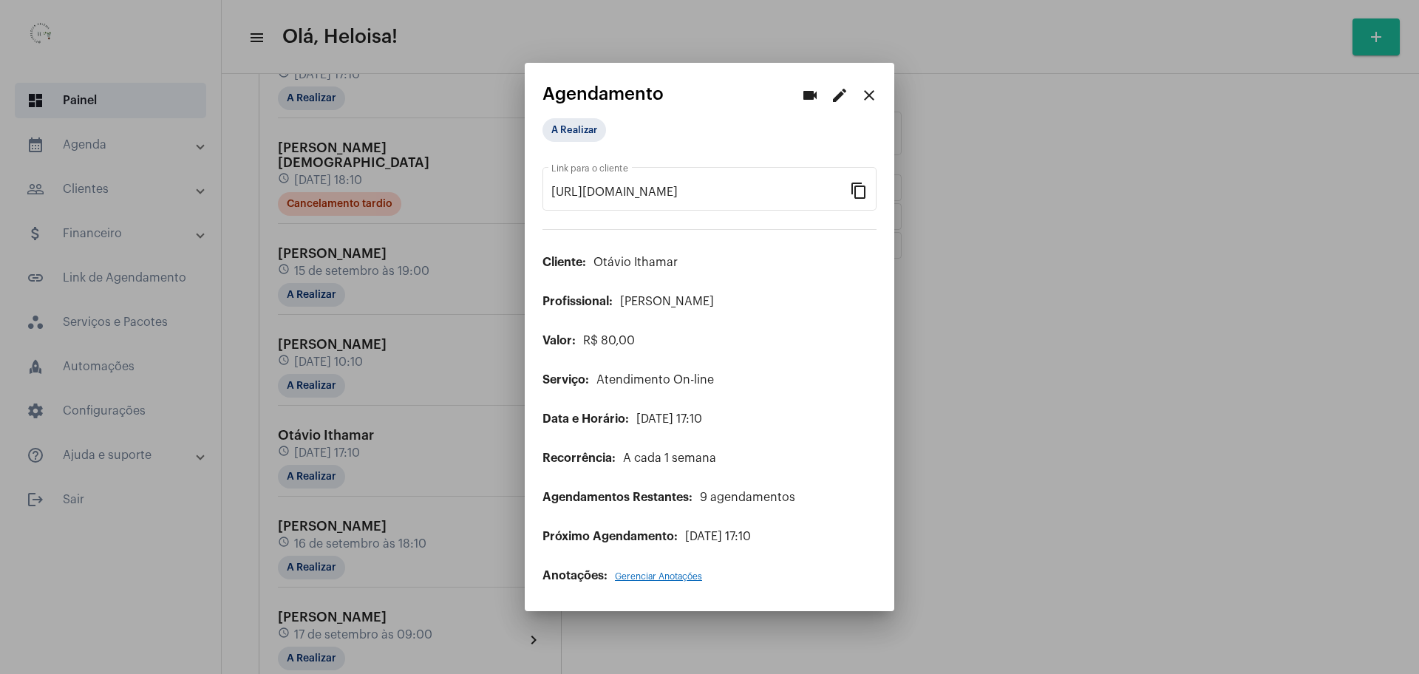
click at [812, 94] on mat-icon "edit" at bounding box center [840, 95] width 18 height 18
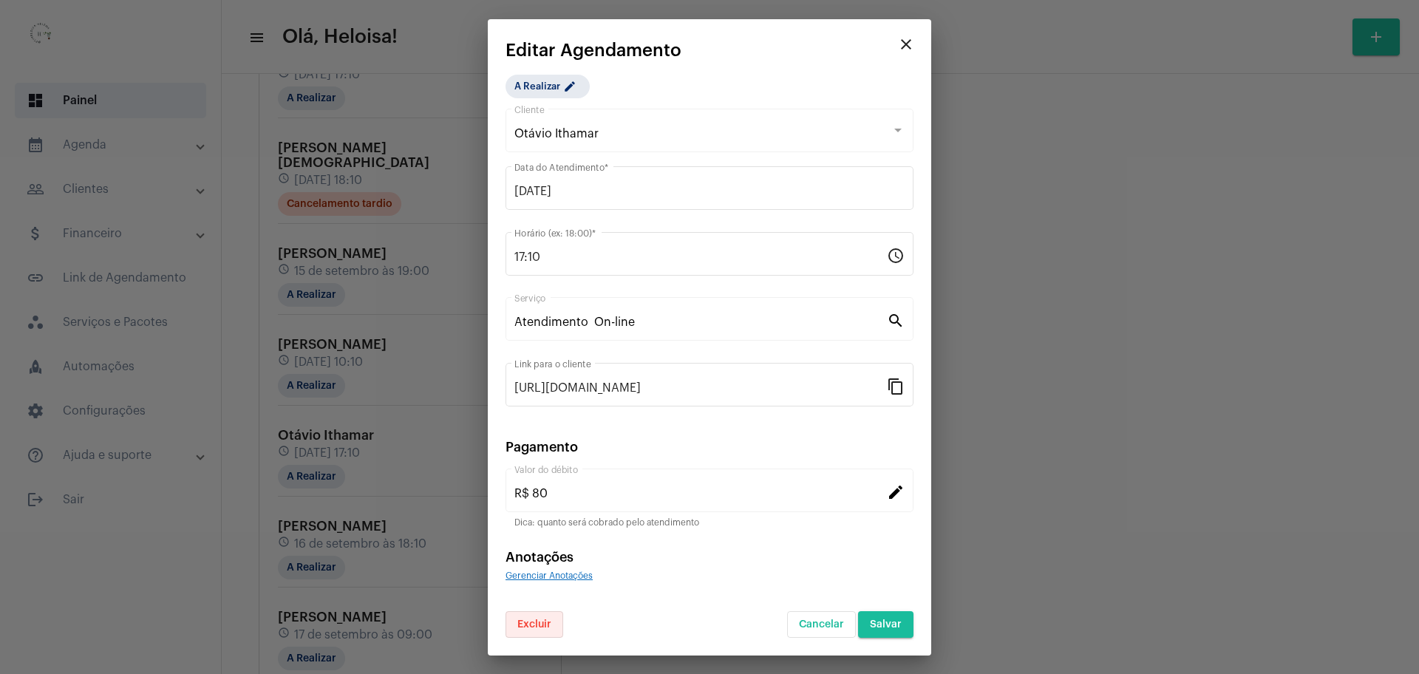
click at [535, 620] on span "Excluir" at bounding box center [534, 624] width 34 height 10
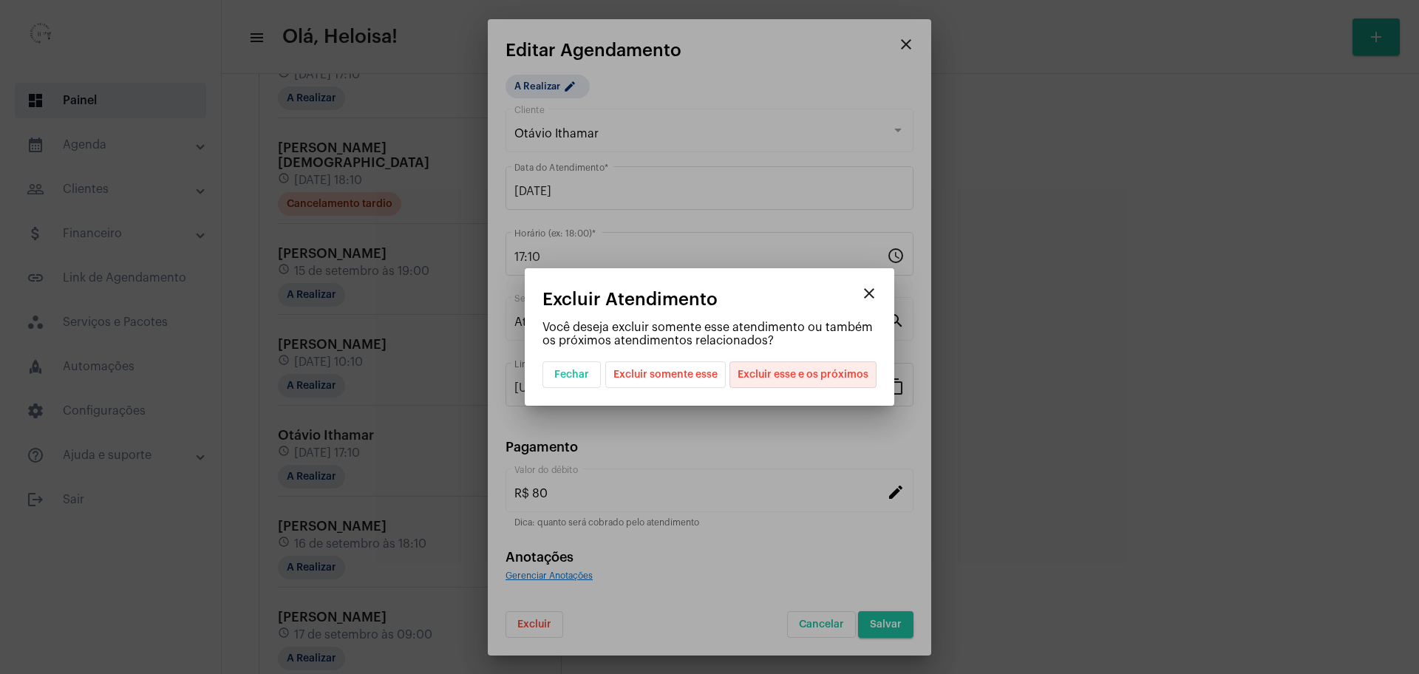
click at [812, 375] on span "Excluir esse e os próximos" at bounding box center [803, 374] width 131 height 25
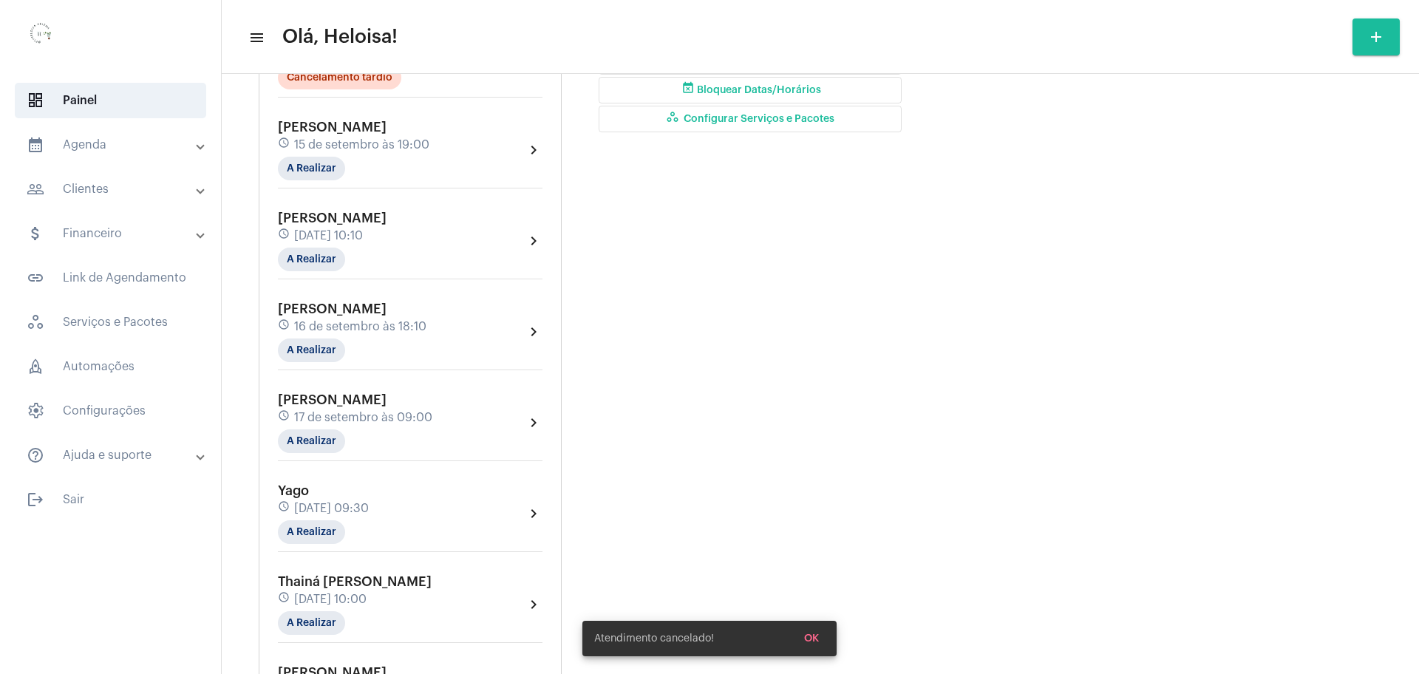
scroll to position [554, 0]
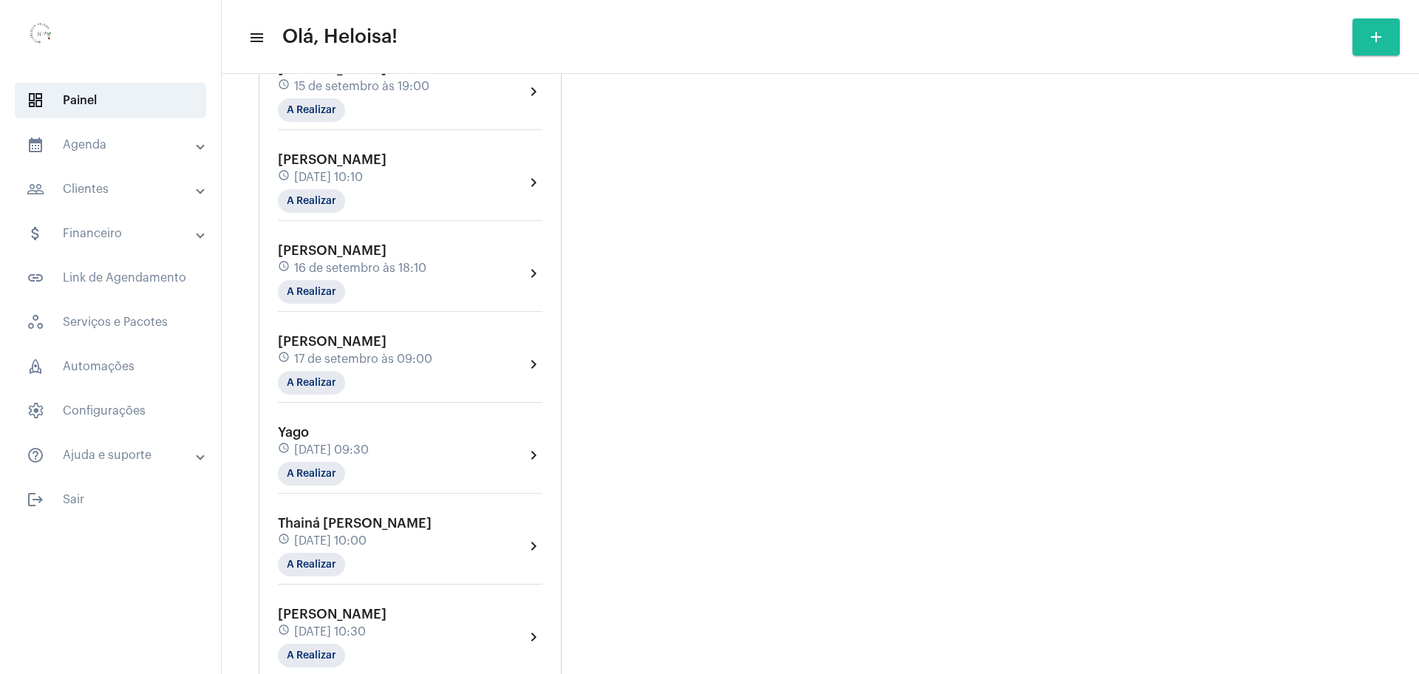
click at [363, 171] on span "[DATE] 10:10" at bounding box center [328, 177] width 69 height 13
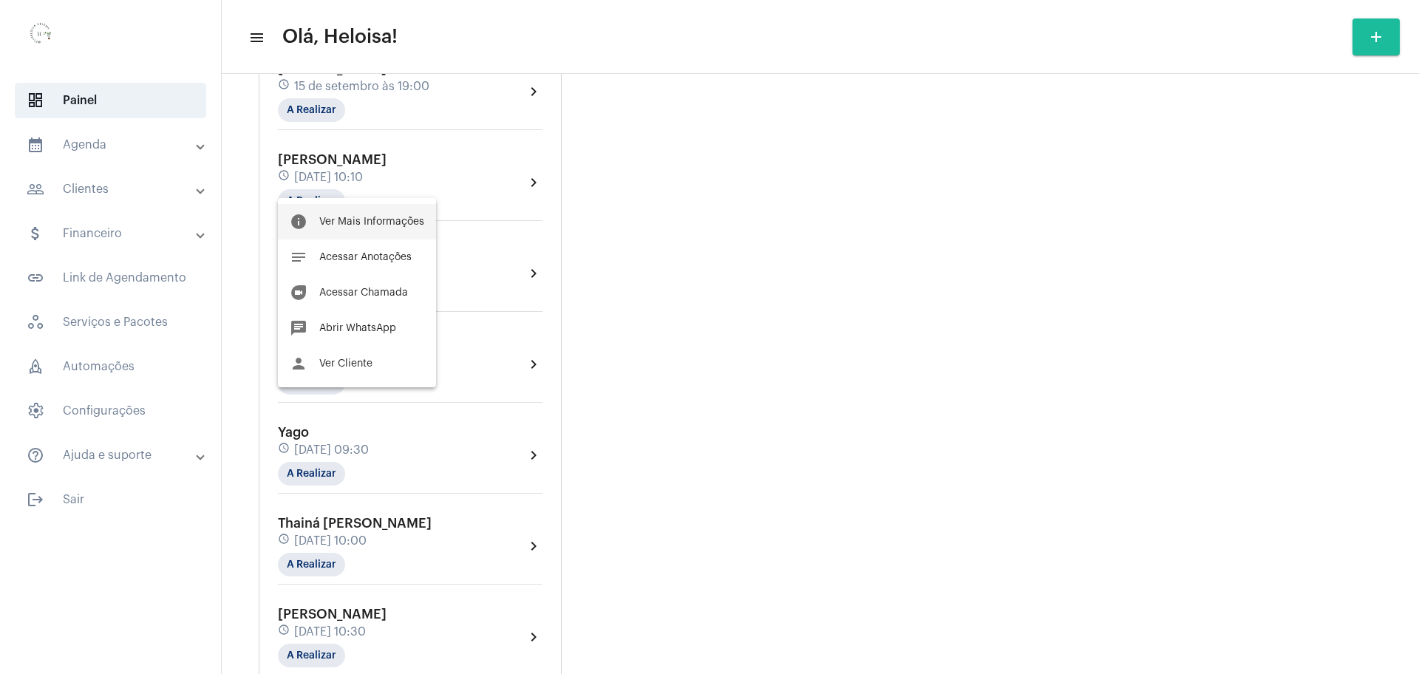
click at [375, 224] on span "Ver Mais Informações" at bounding box center [371, 222] width 105 height 10
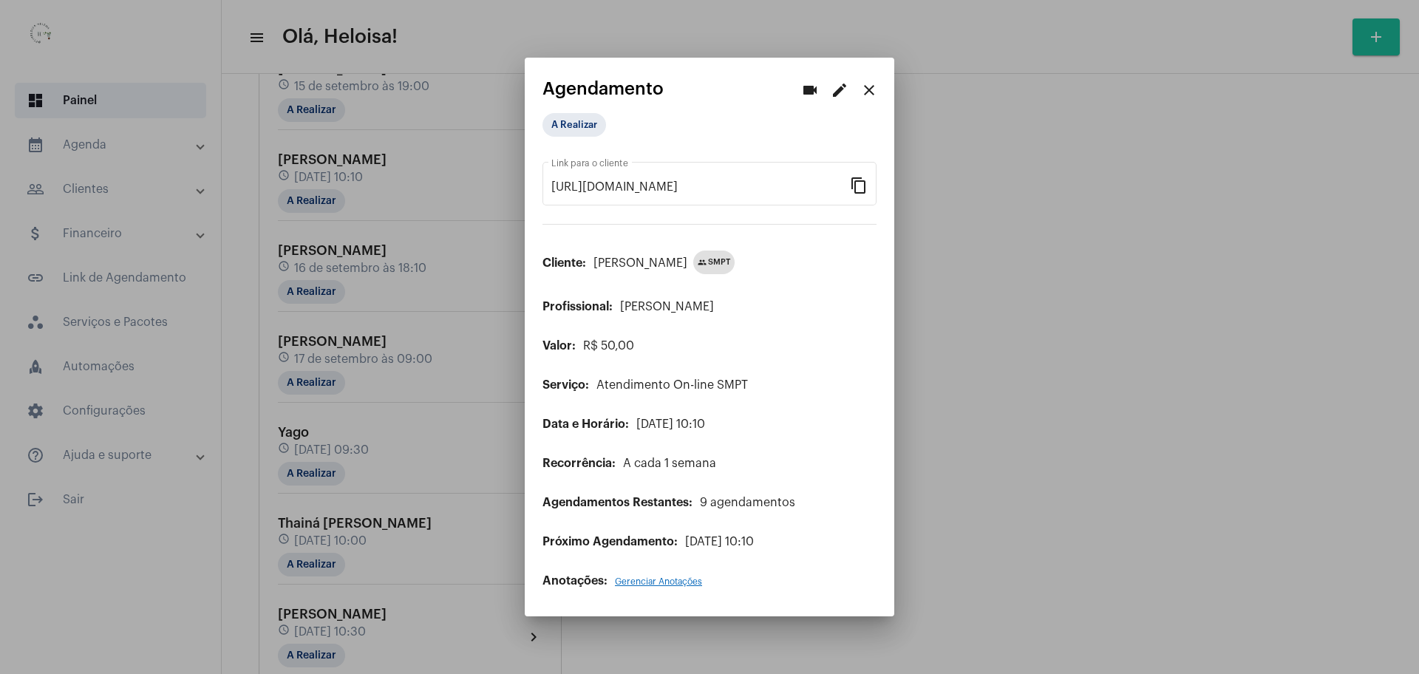
click at [812, 95] on mat-icon "edit" at bounding box center [840, 90] width 18 height 18
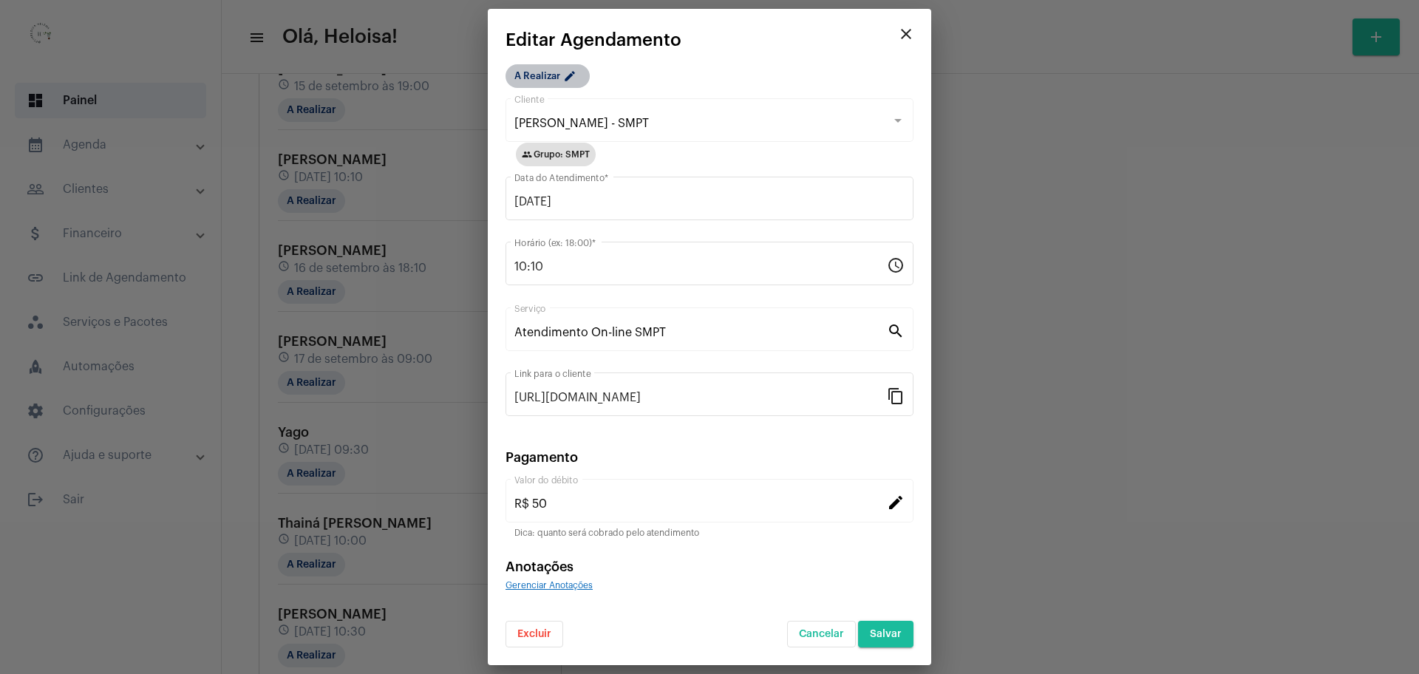
click at [539, 73] on mat-chip "A Realizar edit" at bounding box center [548, 76] width 84 height 24
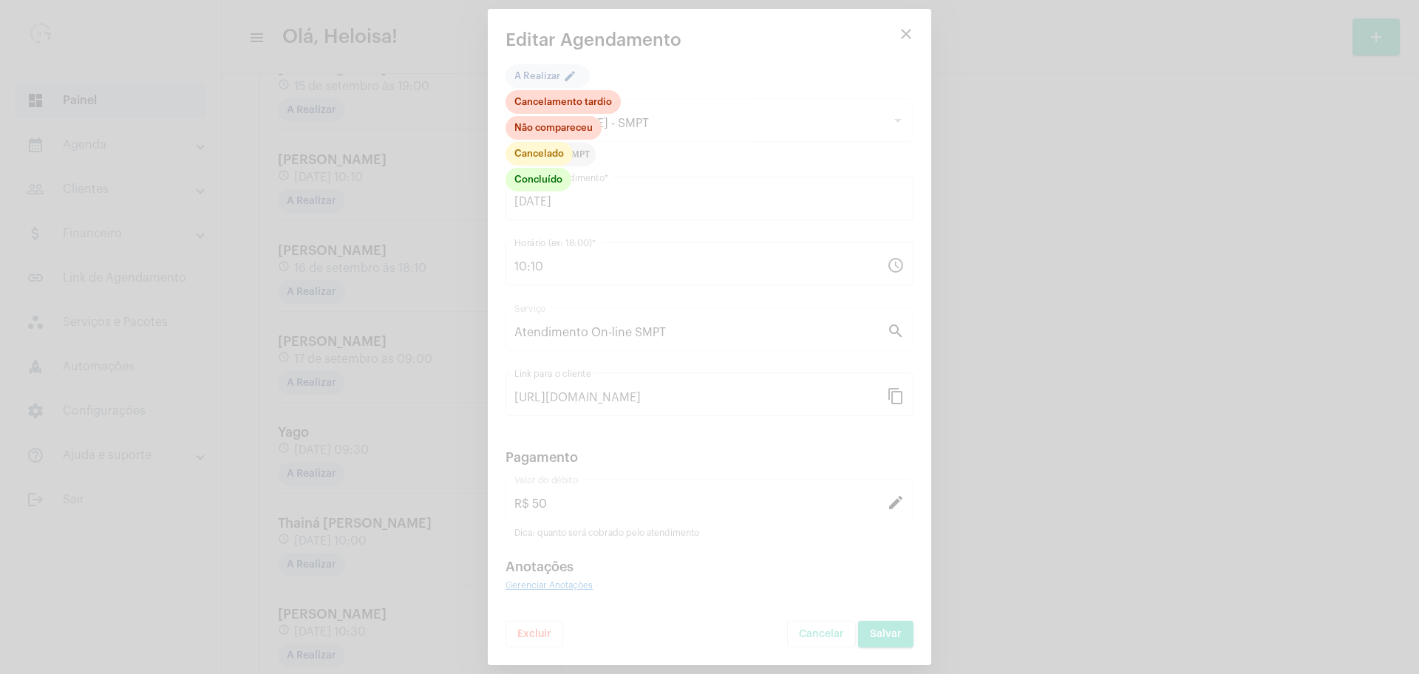
drag, startPoint x: 806, startPoint y: 88, endPoint x: 834, endPoint y: 78, distance: 29.9
click at [812, 83] on div at bounding box center [709, 337] width 1419 height 674
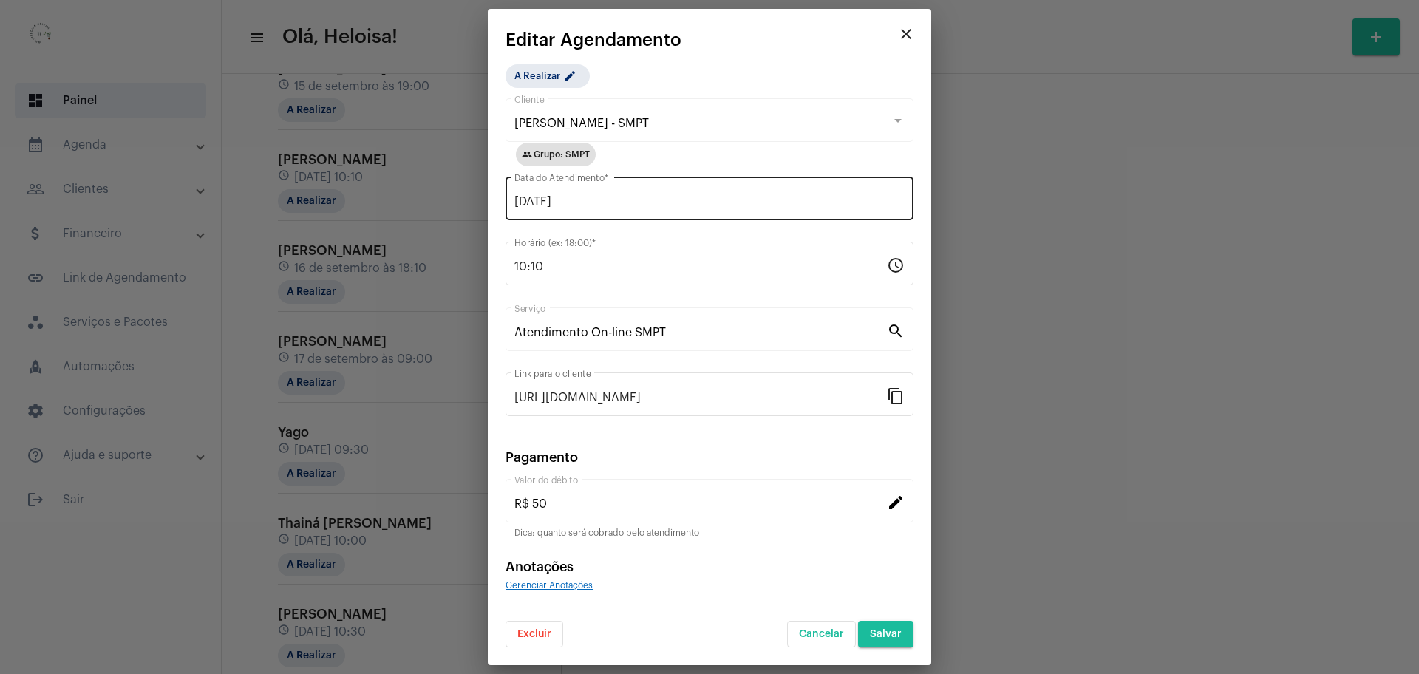
click at [583, 201] on input "[DATE]" at bounding box center [709, 201] width 390 height 13
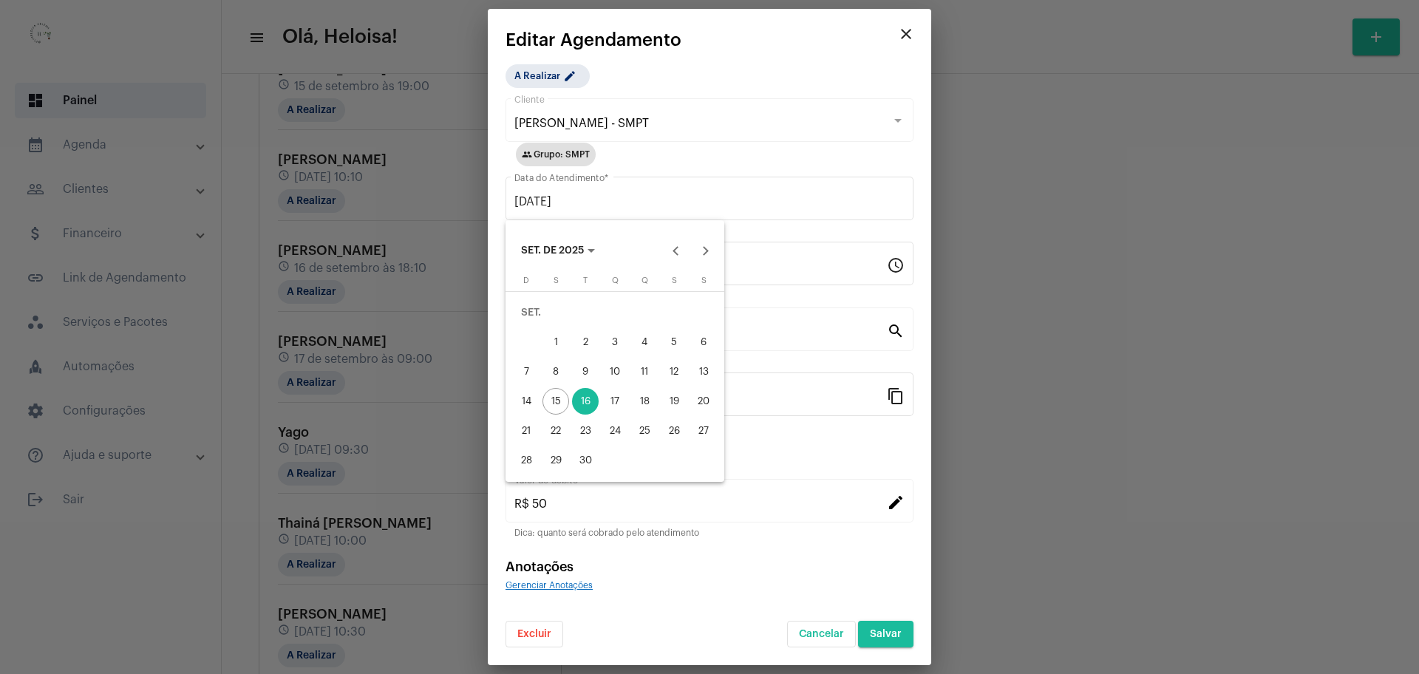
click at [554, 399] on div "15" at bounding box center [556, 401] width 27 height 27
type input "[DATE]"
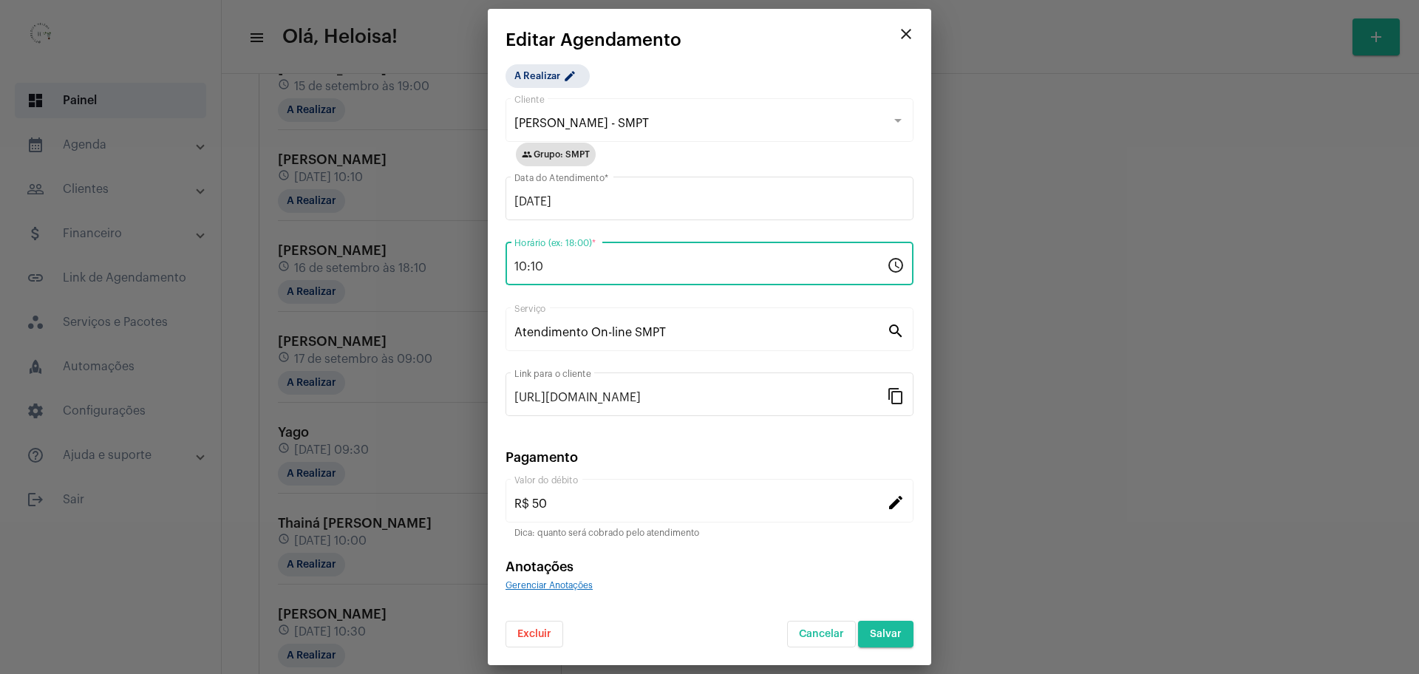
drag, startPoint x: 575, startPoint y: 270, endPoint x: 468, endPoint y: 268, distance: 107.2
click at [468, 268] on div "videocam edit close Agendamento A Realizar [URL][DOMAIN_NAME] Link para o clien…" at bounding box center [709, 337] width 1419 height 674
type input "15:00"
click at [812, 628] on button "Salvar" at bounding box center [885, 634] width 55 height 27
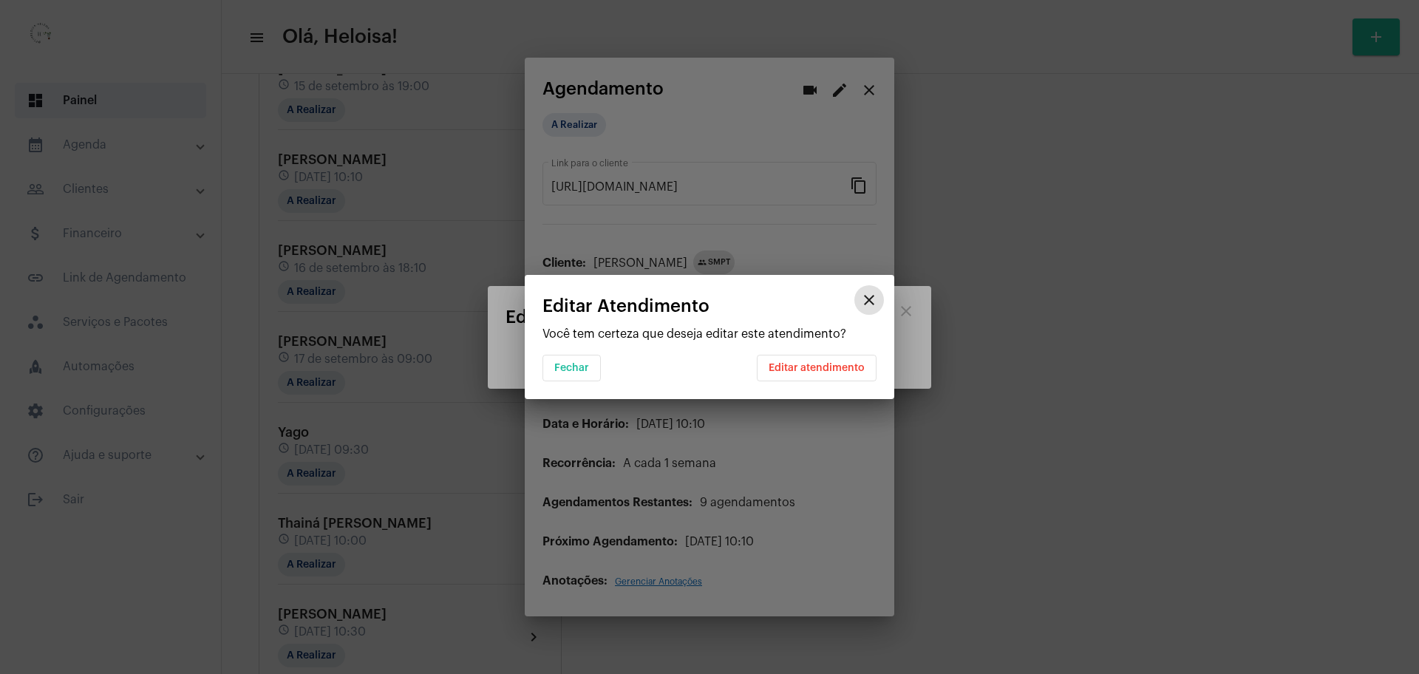
click at [793, 373] on span "Editar atendimento" at bounding box center [817, 368] width 96 height 10
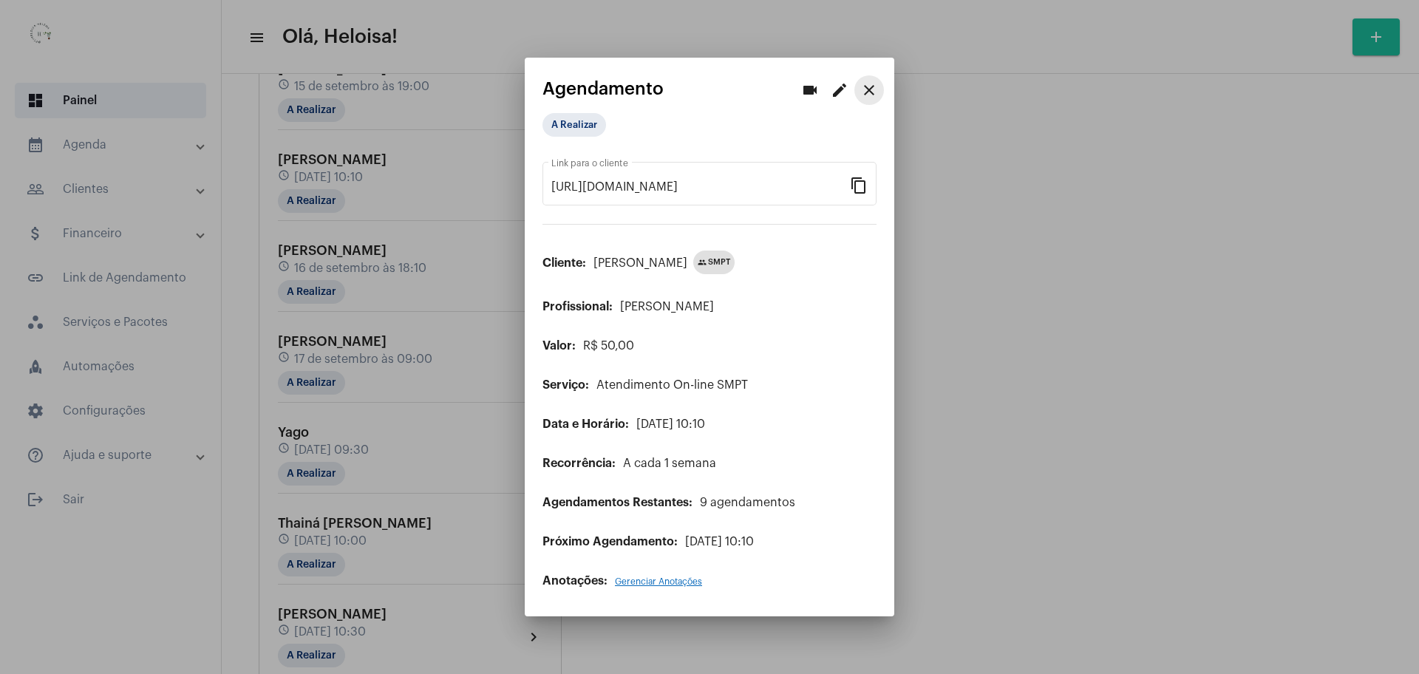
click at [812, 91] on mat-icon "close" at bounding box center [869, 90] width 18 height 18
